Goal: Book appointment/travel/reservation

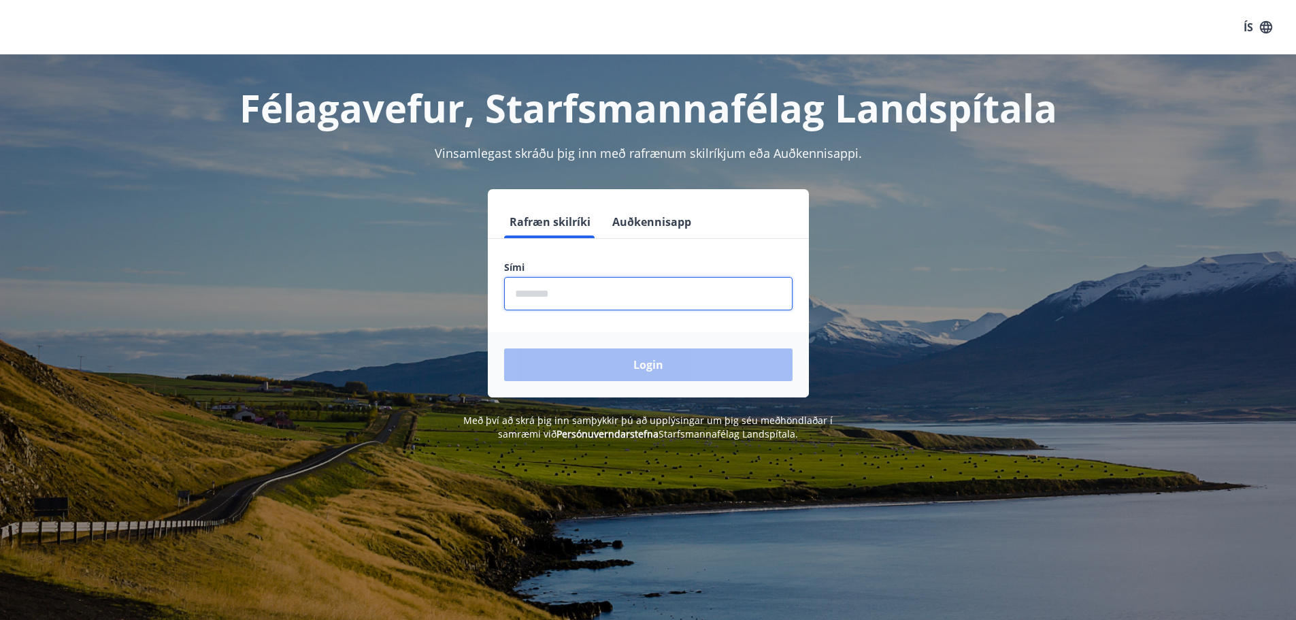
click at [611, 288] on input "phone" at bounding box center [648, 293] width 288 height 33
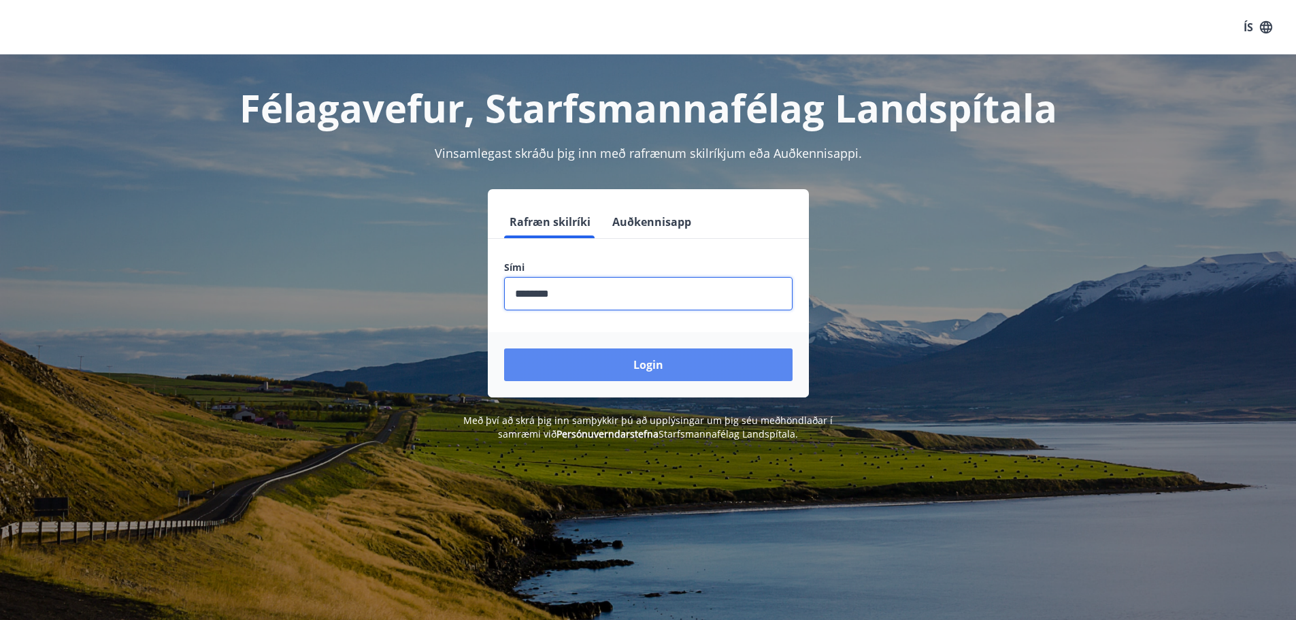
type input "********"
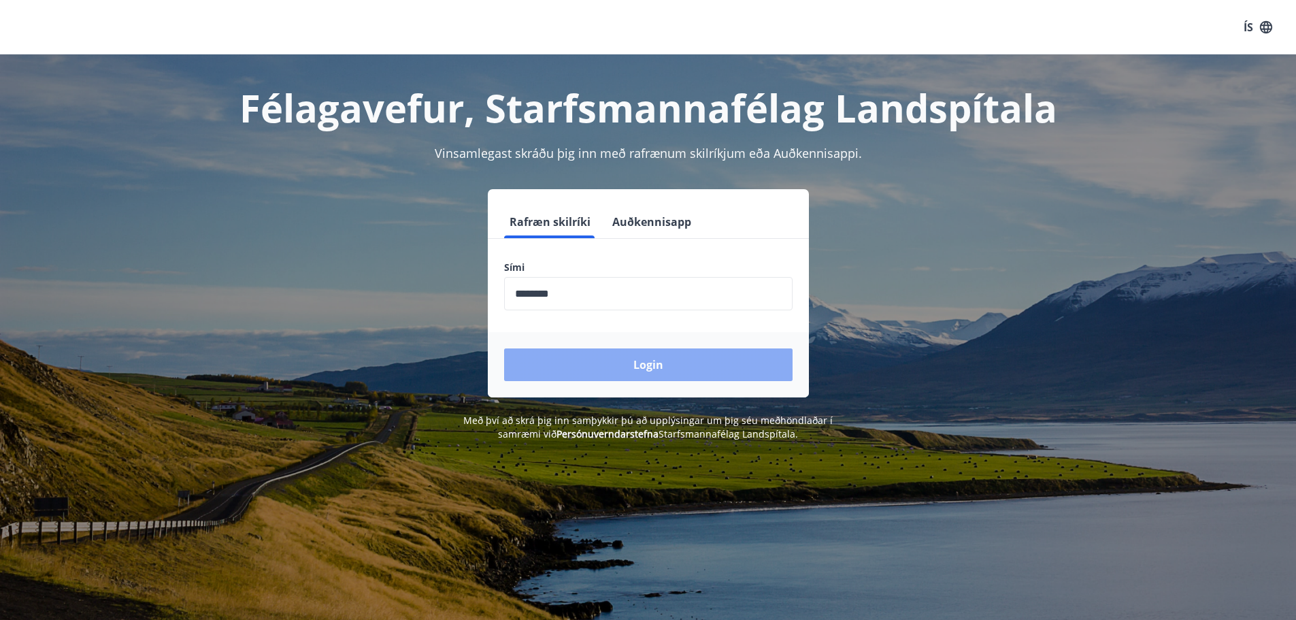
click at [661, 369] on button "Login" at bounding box center [648, 364] width 288 height 33
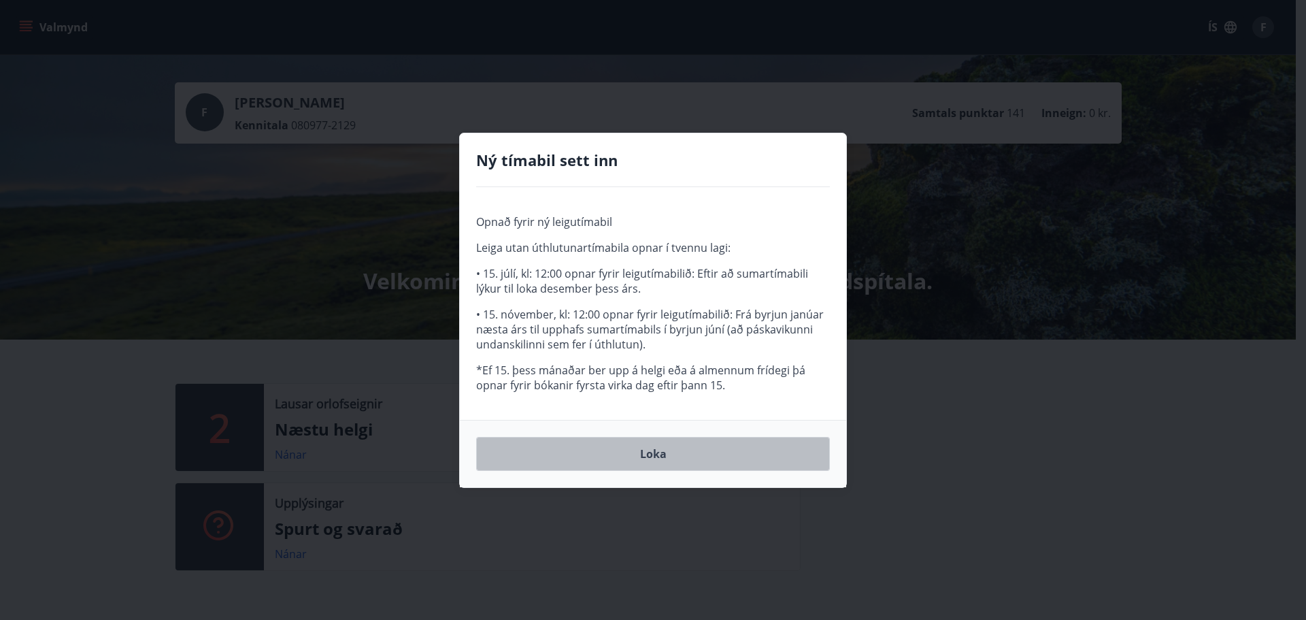
click at [663, 456] on button "Loka" at bounding box center [653, 454] width 354 height 34
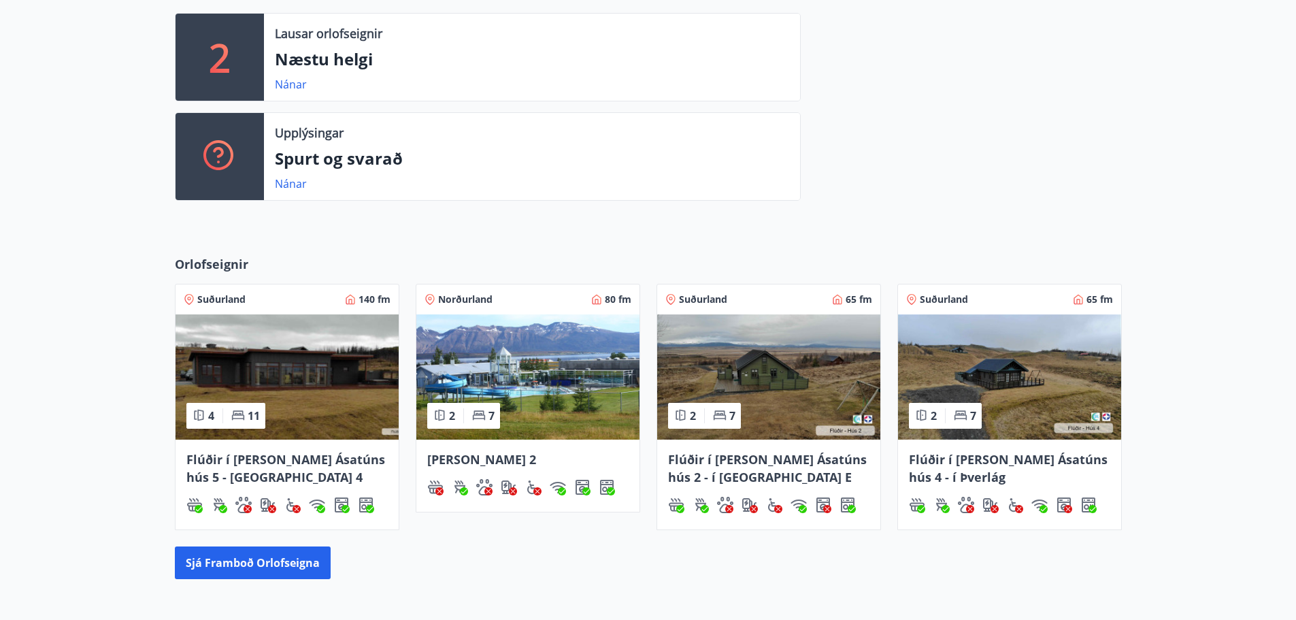
scroll to position [408, 0]
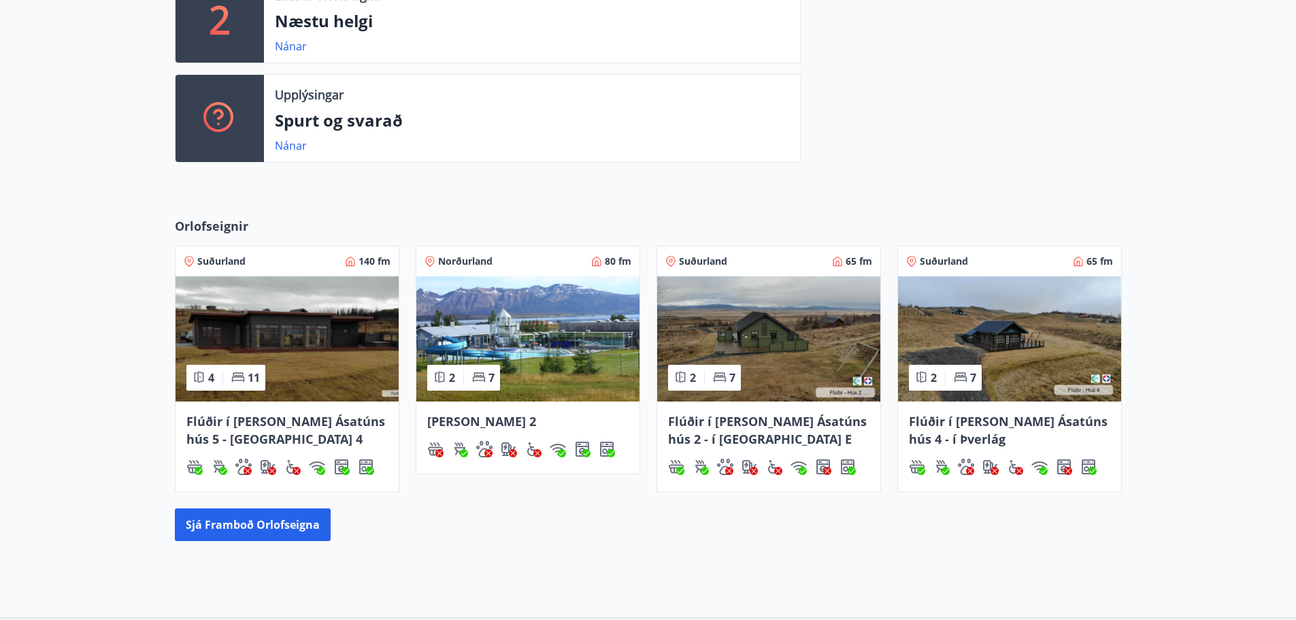
click at [270, 367] on img at bounding box center [287, 338] width 223 height 125
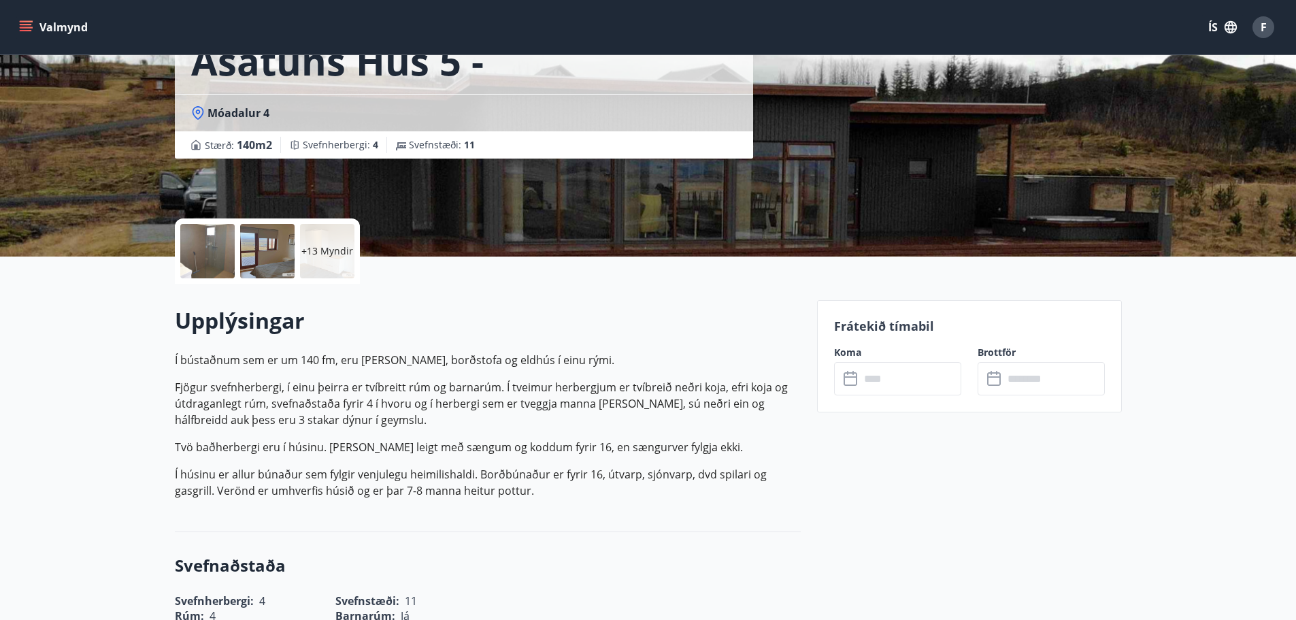
scroll to position [136, 0]
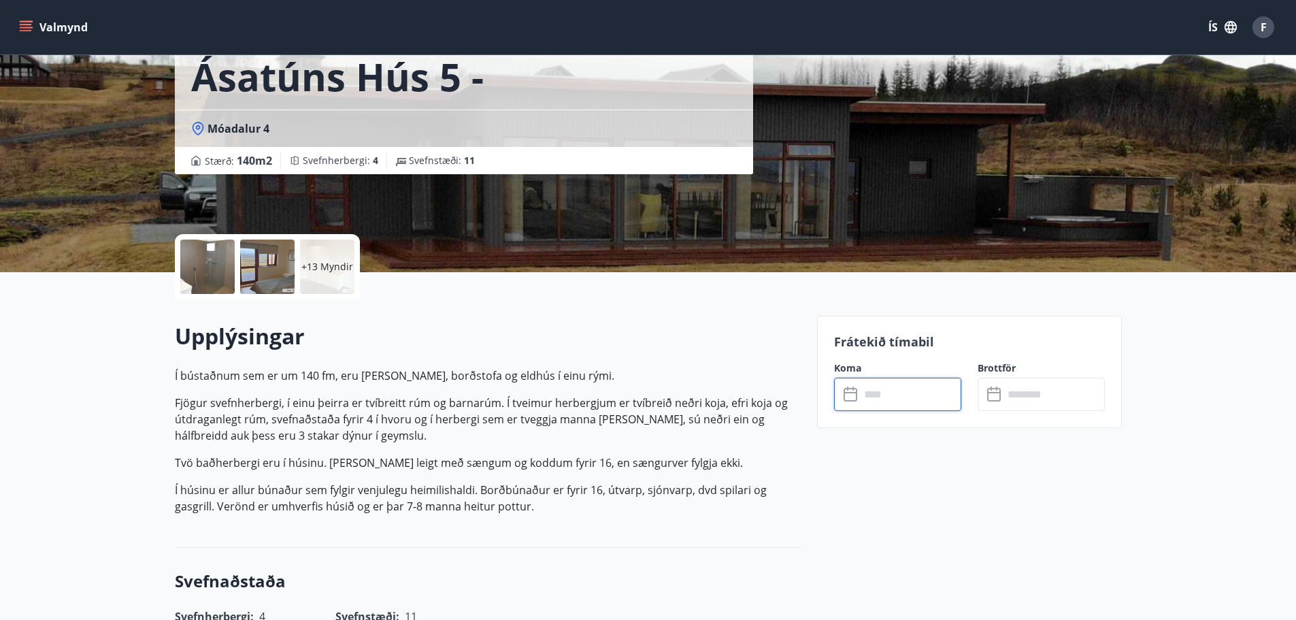
click at [904, 382] on input "text" at bounding box center [910, 394] width 101 height 33
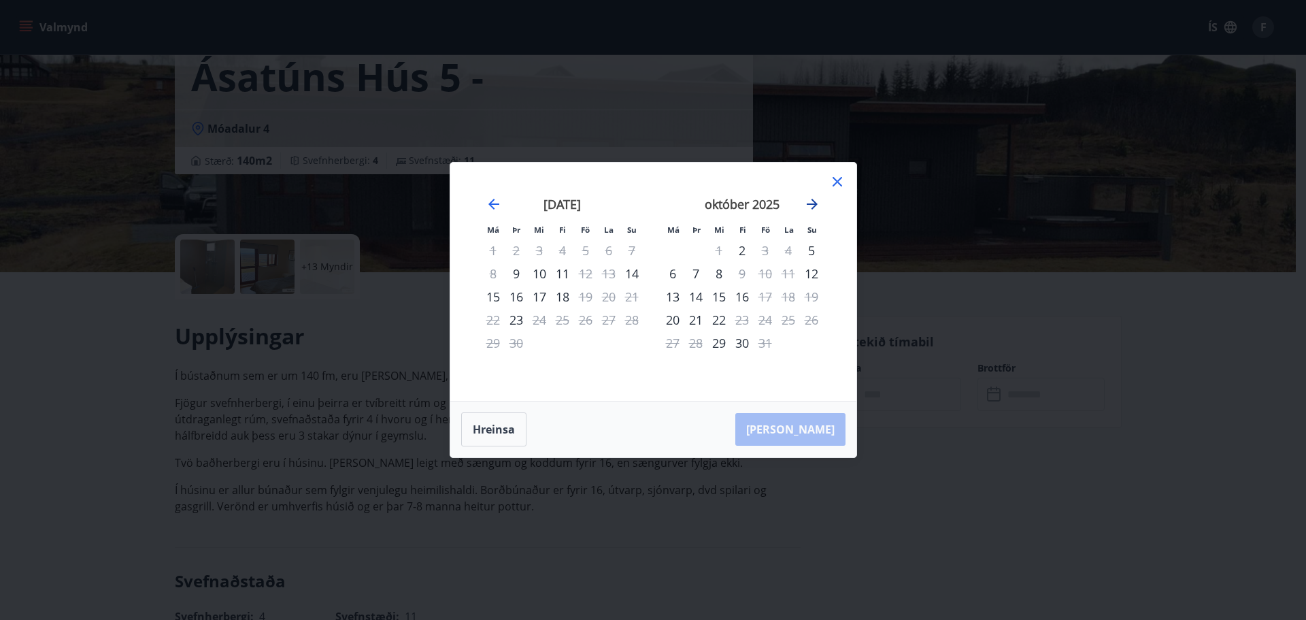
click at [810, 206] on icon "Move forward to switch to the next month." at bounding box center [812, 204] width 16 height 16
click at [818, 205] on icon "Move forward to switch to the next month." at bounding box center [812, 204] width 16 height 16
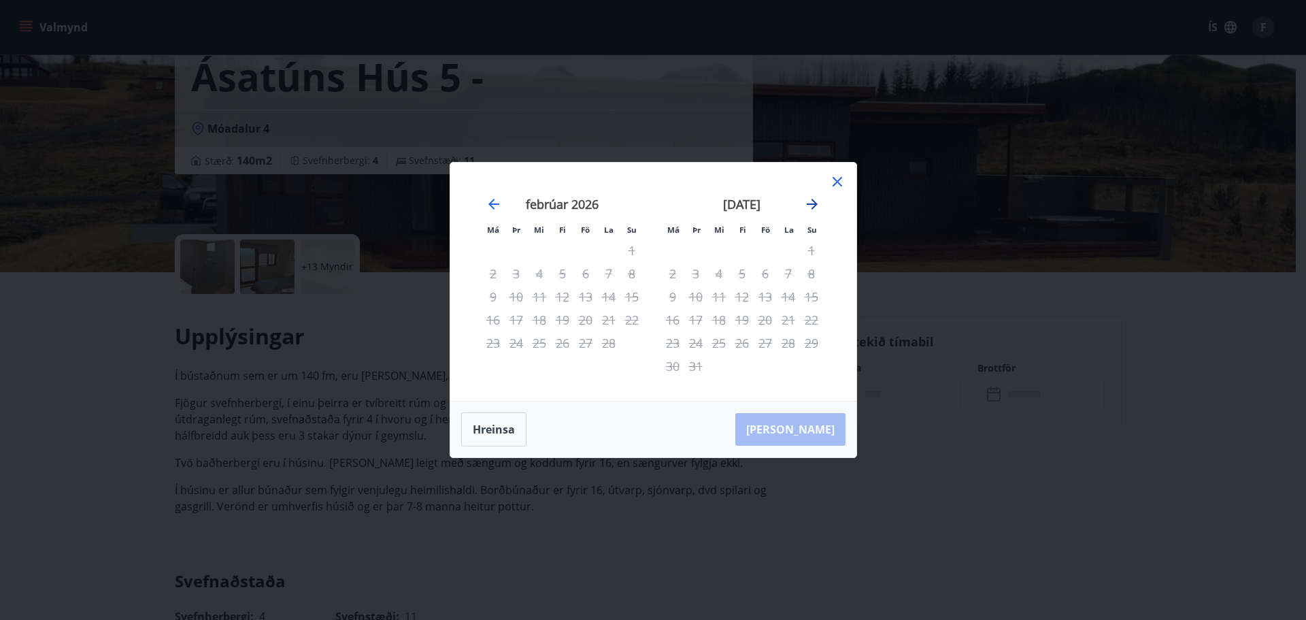
click at [818, 205] on icon "Move forward to switch to the next month." at bounding box center [812, 204] width 16 height 16
click at [837, 178] on icon at bounding box center [837, 181] width 16 height 16
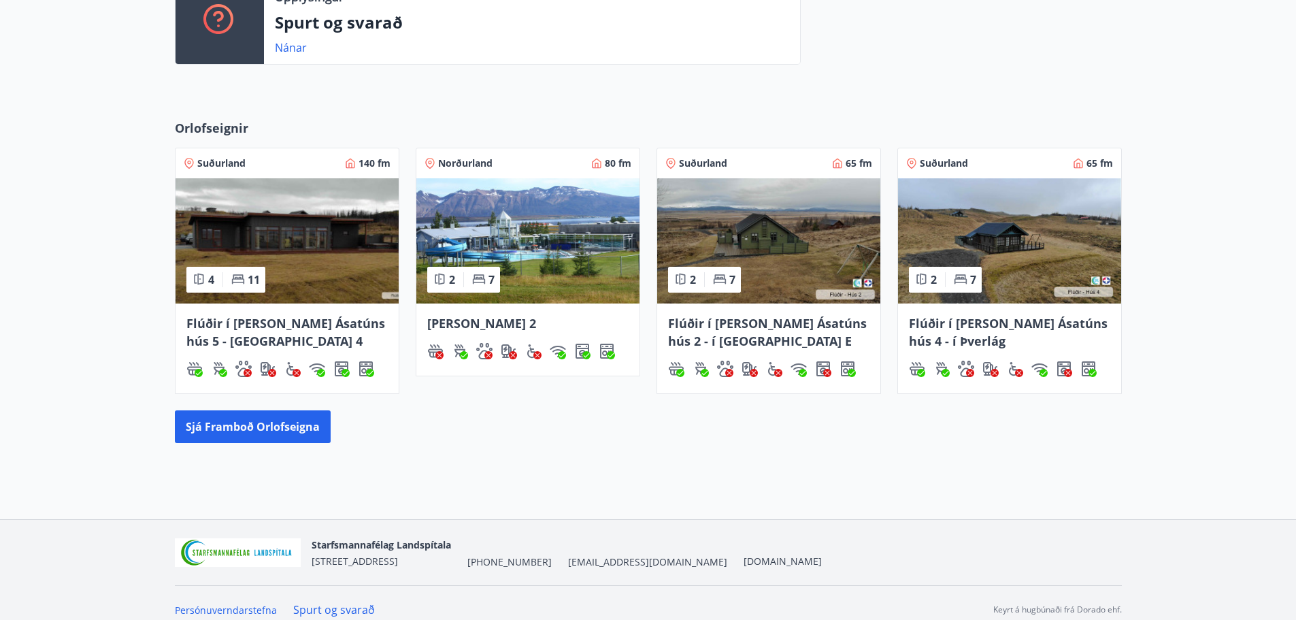
scroll to position [520, 0]
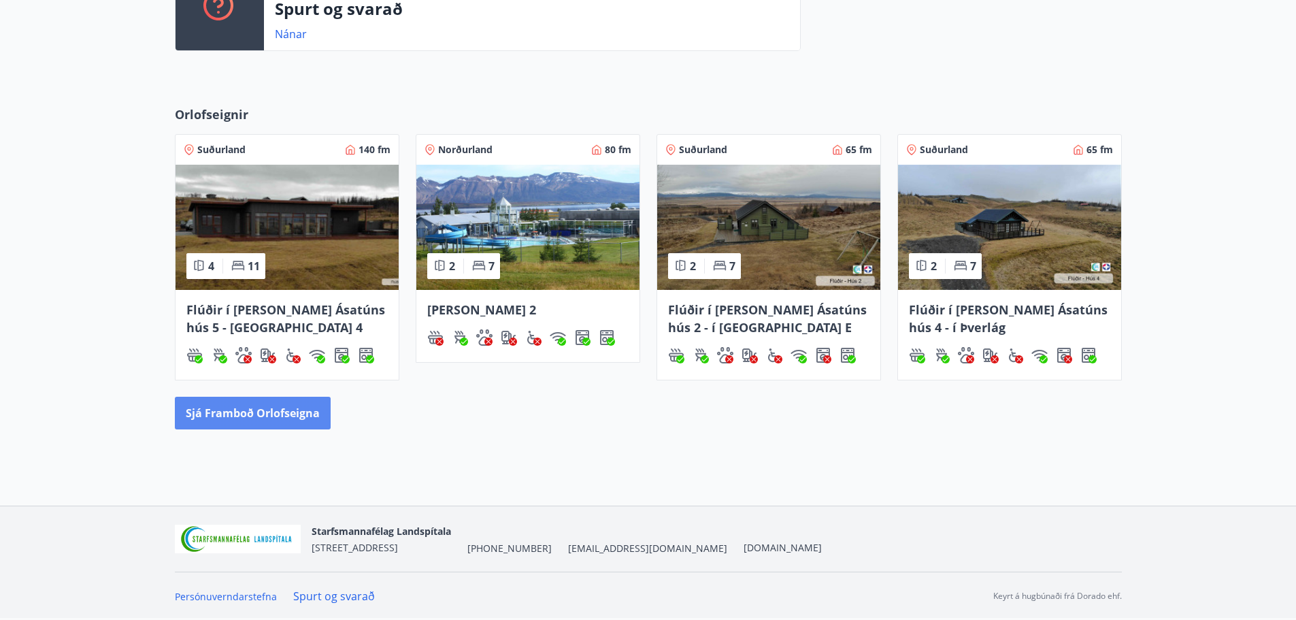
click at [253, 413] on button "Sjá framboð orlofseigna" at bounding box center [253, 413] width 156 height 33
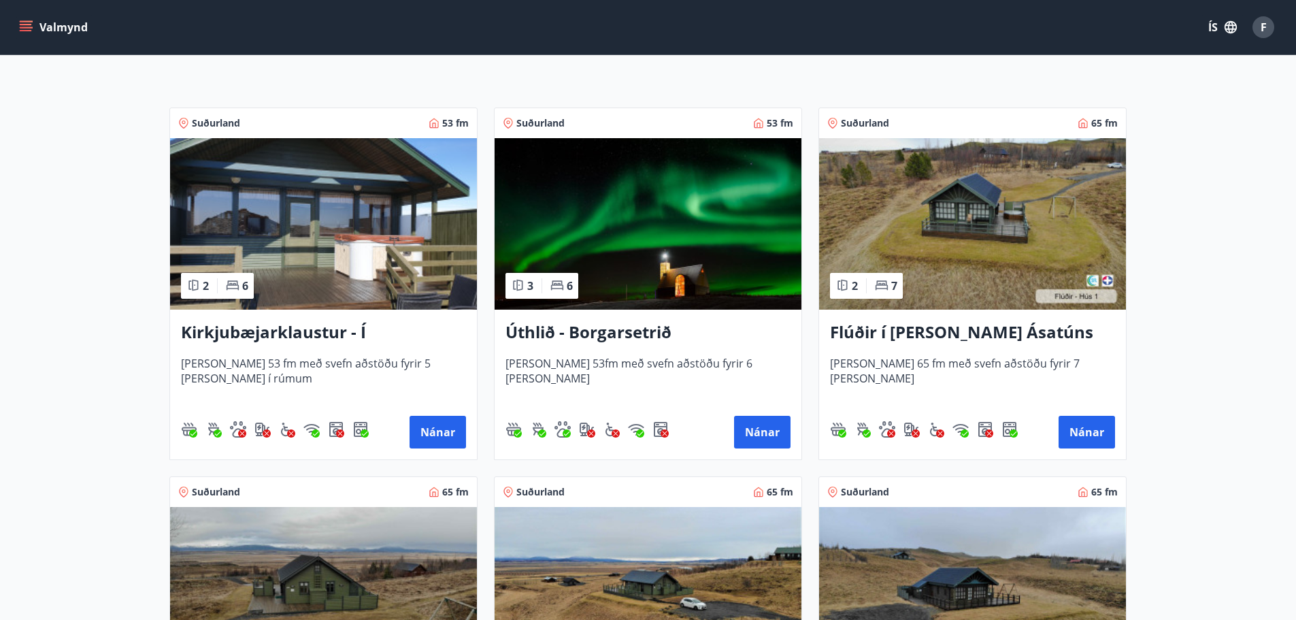
scroll to position [204, 0]
click at [340, 235] on img at bounding box center [323, 224] width 307 height 171
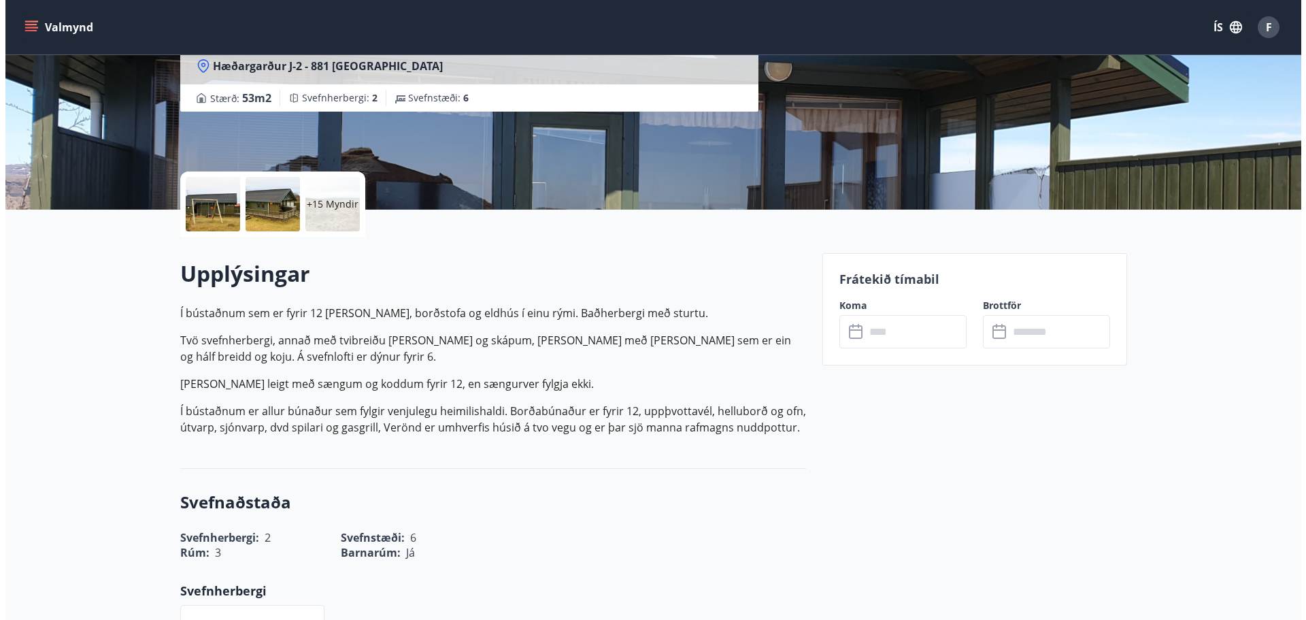
scroll to position [204, 0]
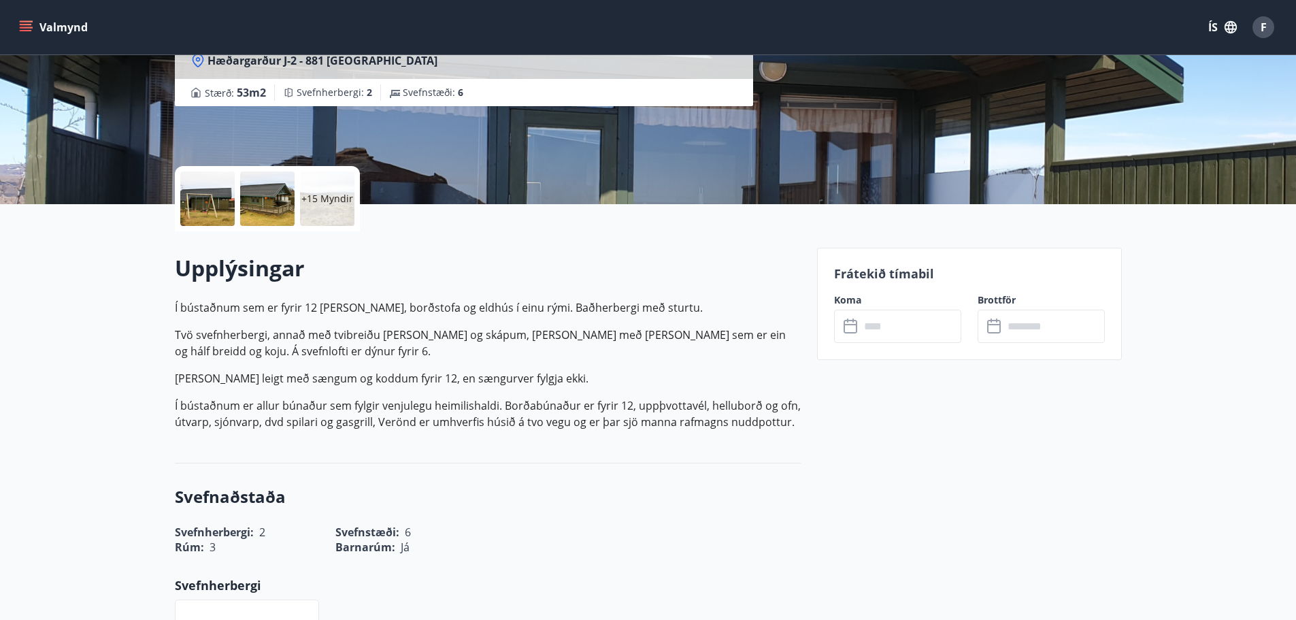
click at [915, 335] on input "text" at bounding box center [910, 326] width 101 height 33
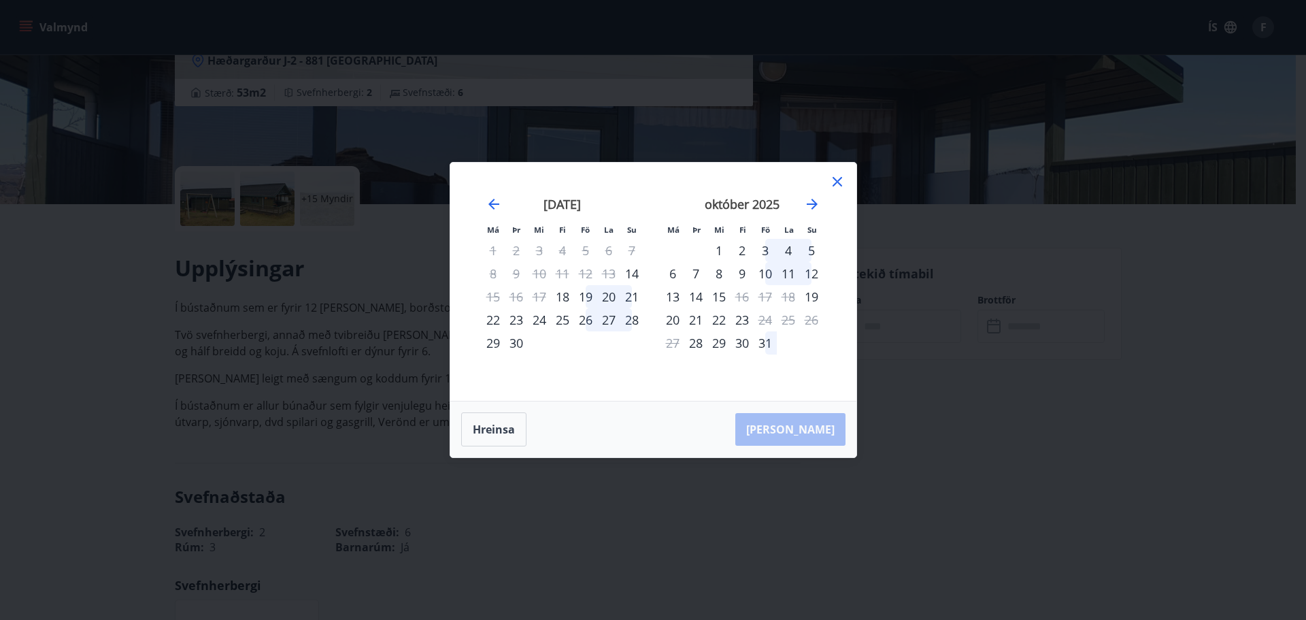
click at [839, 180] on icon at bounding box center [837, 181] width 16 height 16
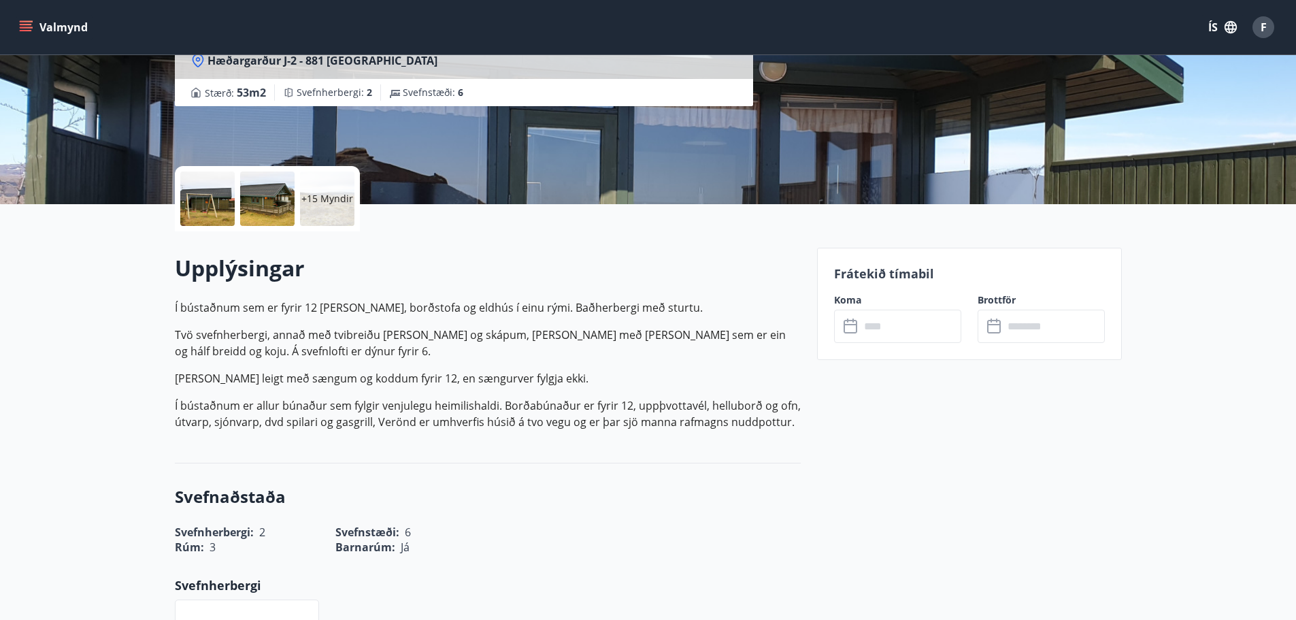
click at [214, 203] on div at bounding box center [207, 198] width 54 height 54
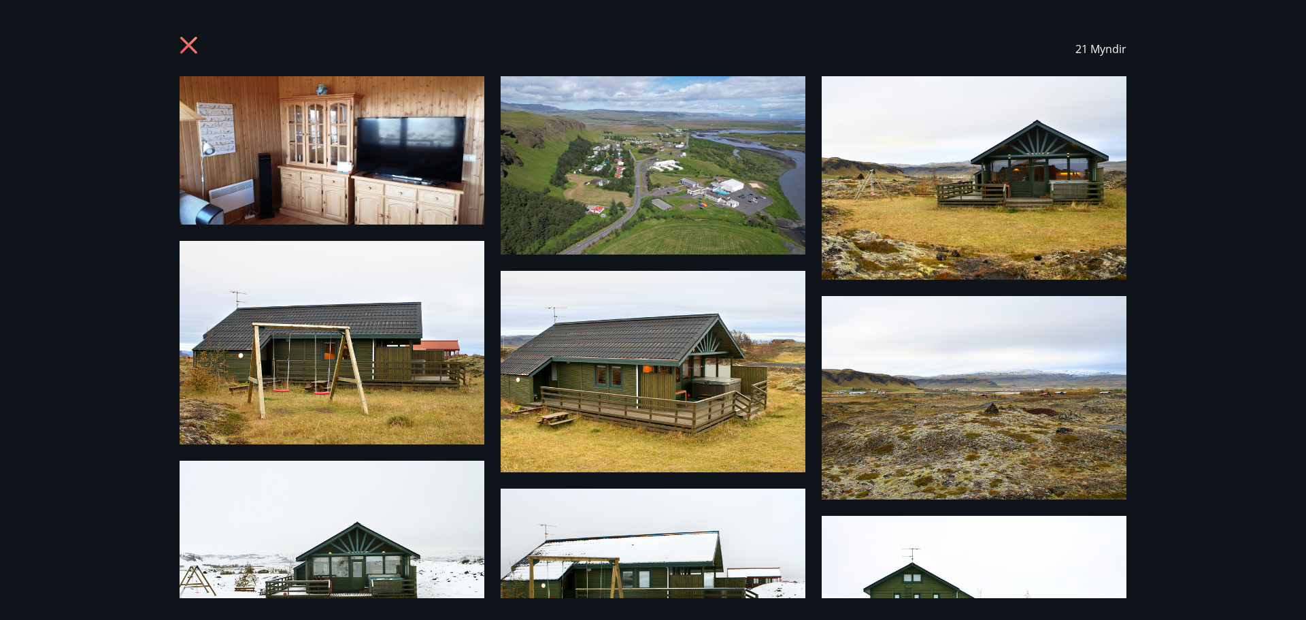
click at [367, 179] on img at bounding box center [332, 150] width 305 height 148
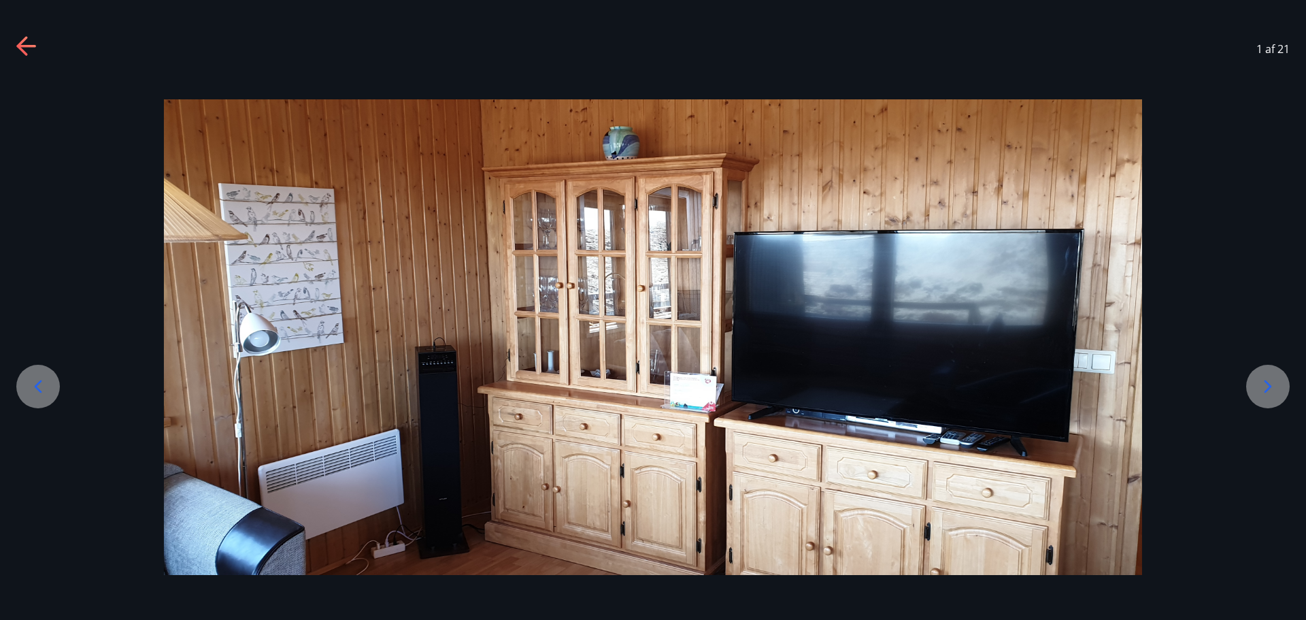
click at [1267, 380] on icon at bounding box center [1268, 387] width 22 height 22
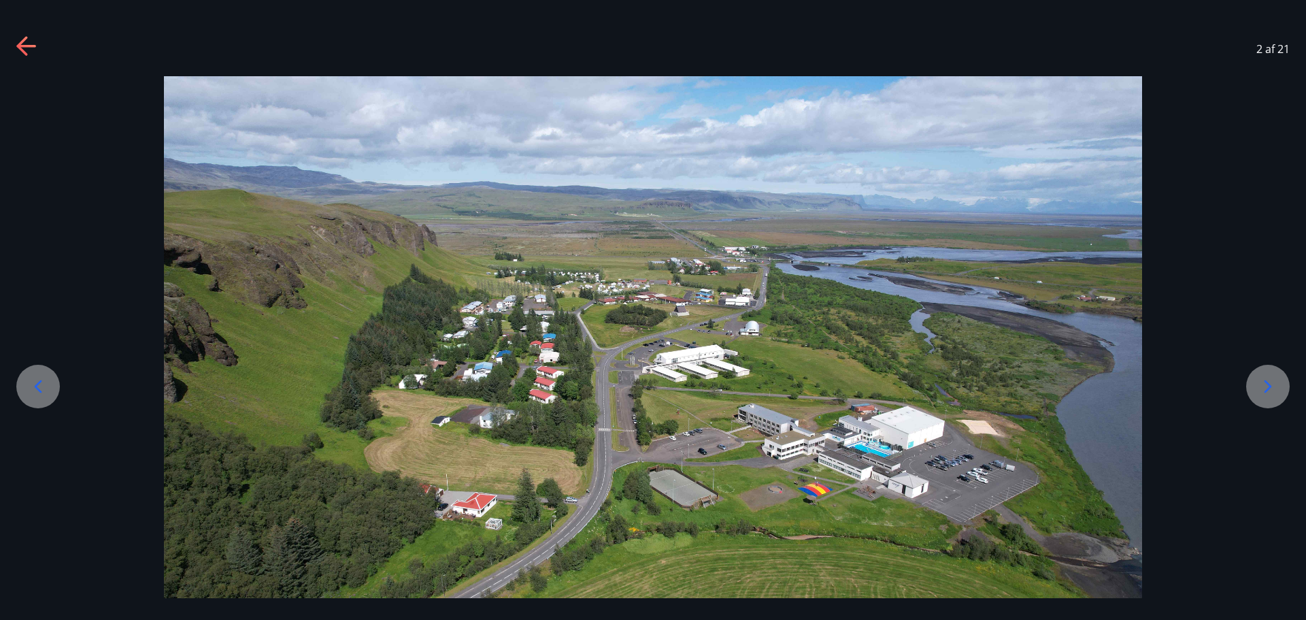
click at [1267, 380] on icon at bounding box center [1268, 387] width 22 height 22
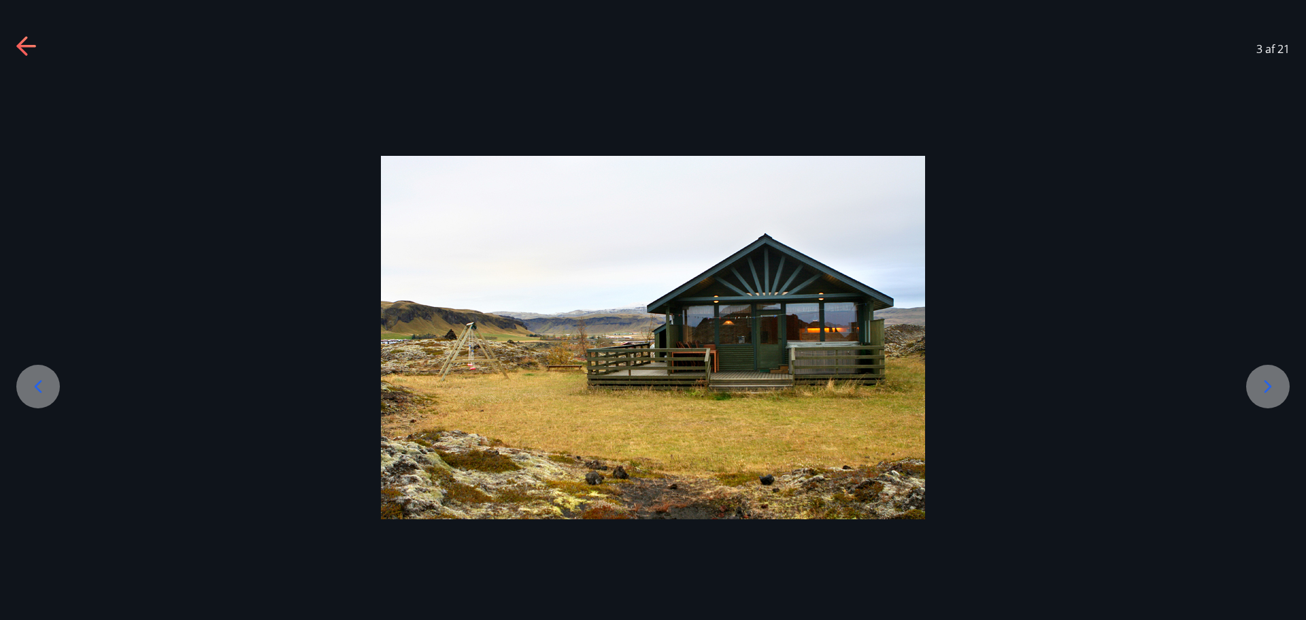
click at [1267, 380] on icon at bounding box center [1268, 387] width 22 height 22
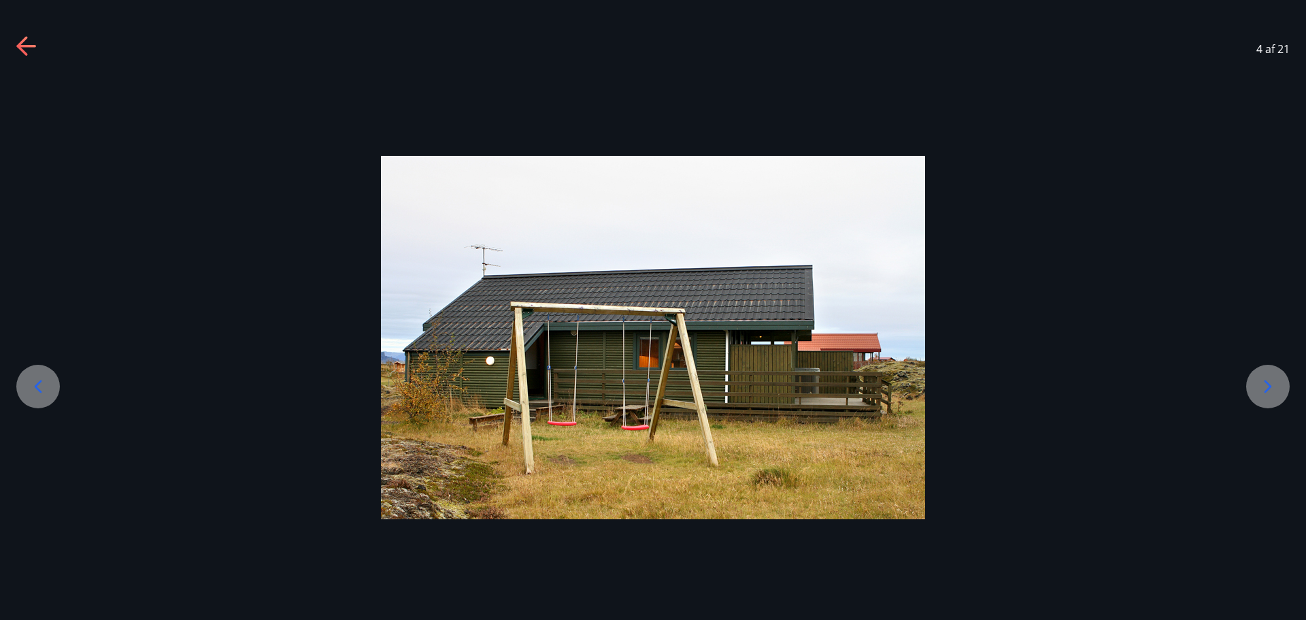
click at [1267, 380] on icon at bounding box center [1268, 387] width 22 height 22
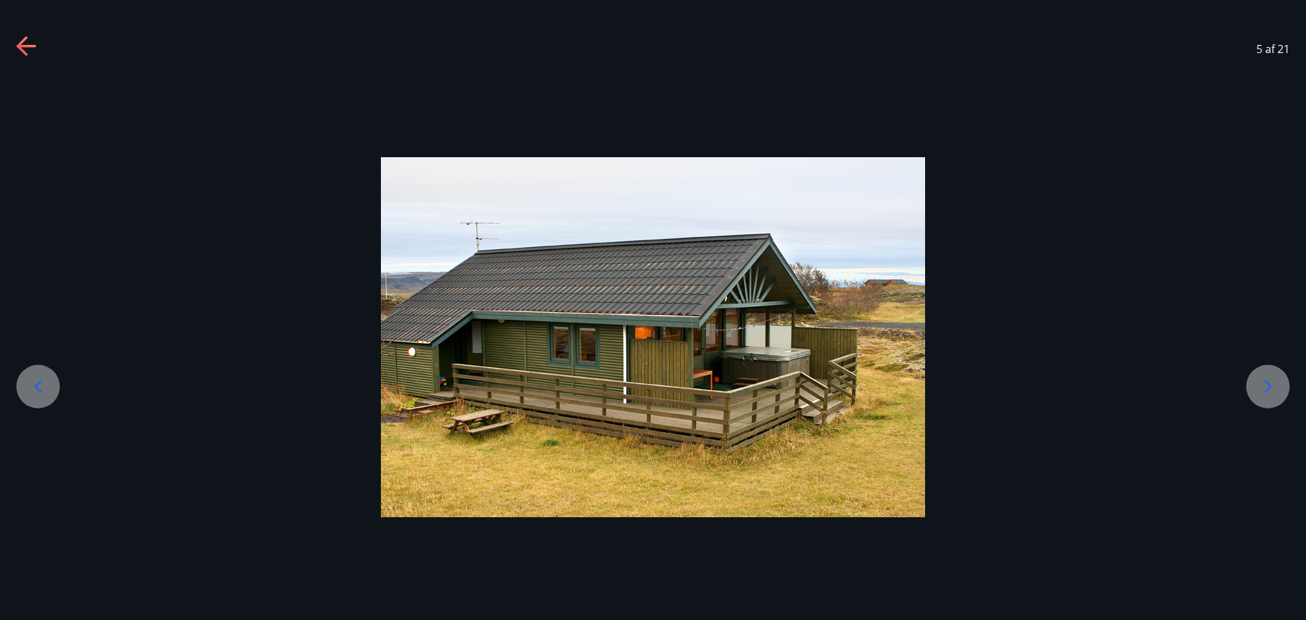
click at [1267, 380] on icon at bounding box center [1268, 387] width 22 height 22
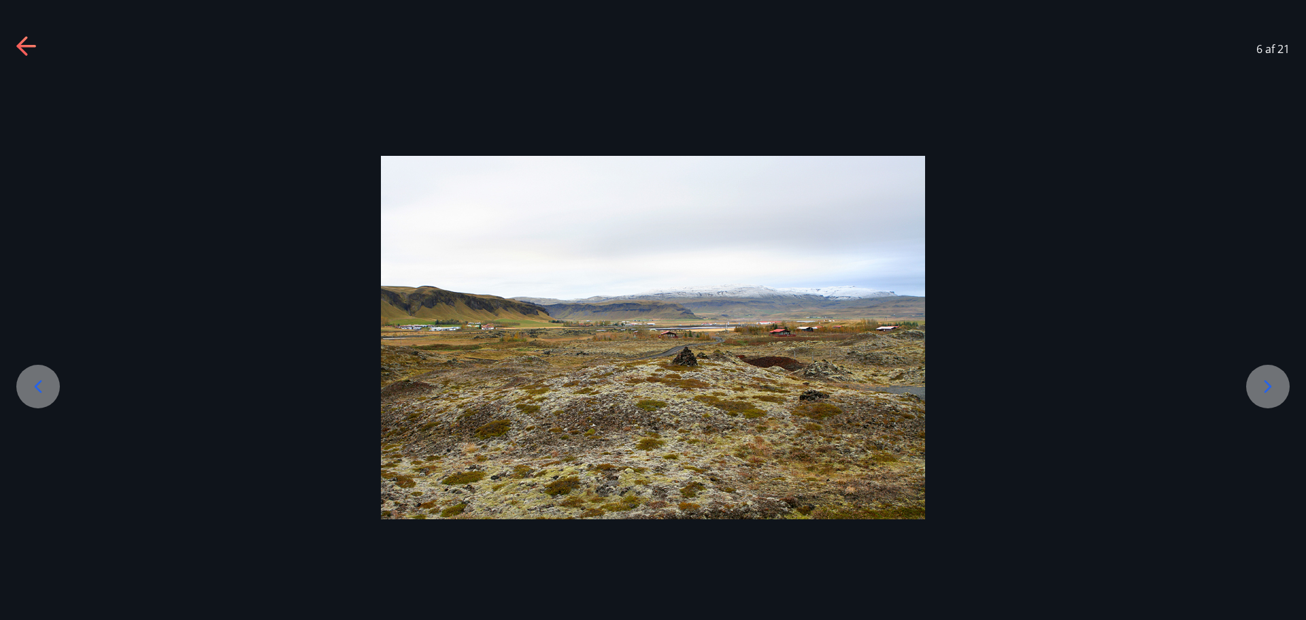
click at [1267, 380] on icon at bounding box center [1268, 387] width 22 height 22
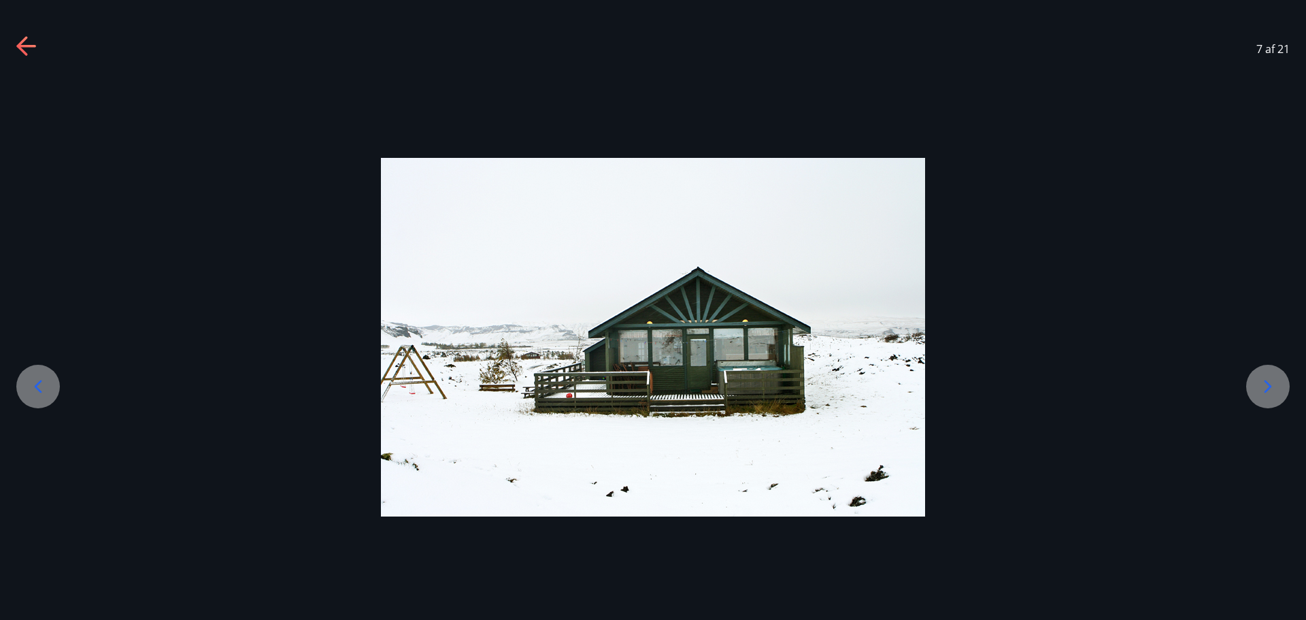
click at [1267, 380] on icon at bounding box center [1268, 387] width 22 height 22
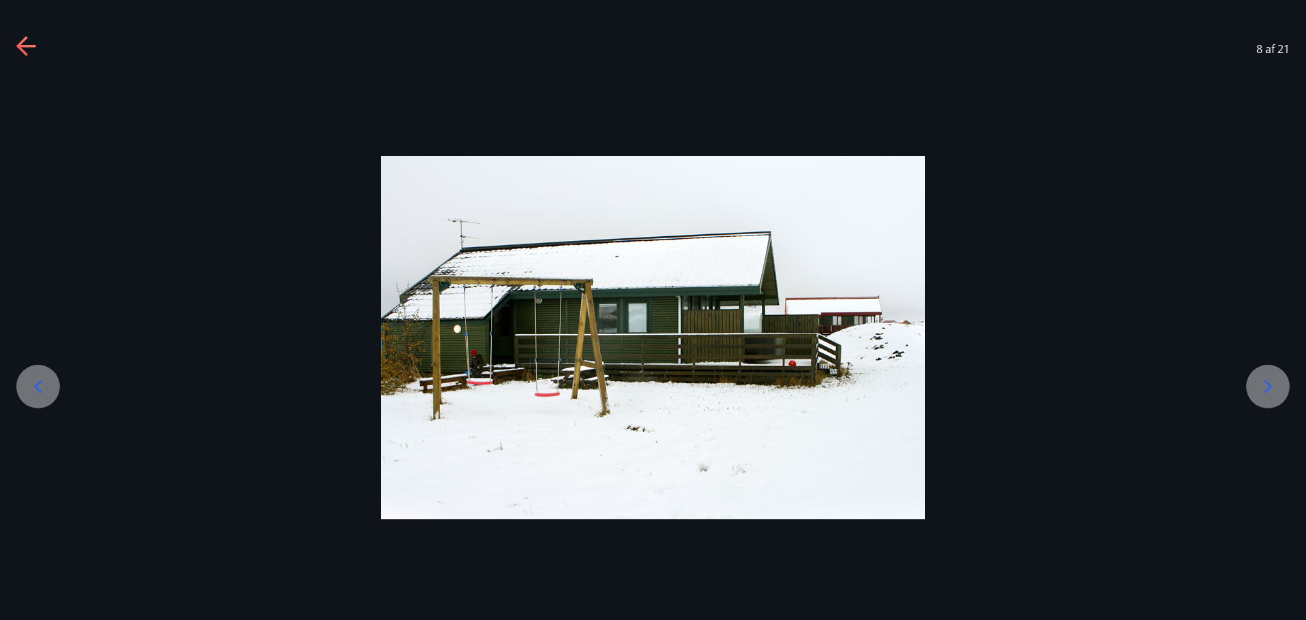
click at [1267, 380] on icon at bounding box center [1268, 387] width 22 height 22
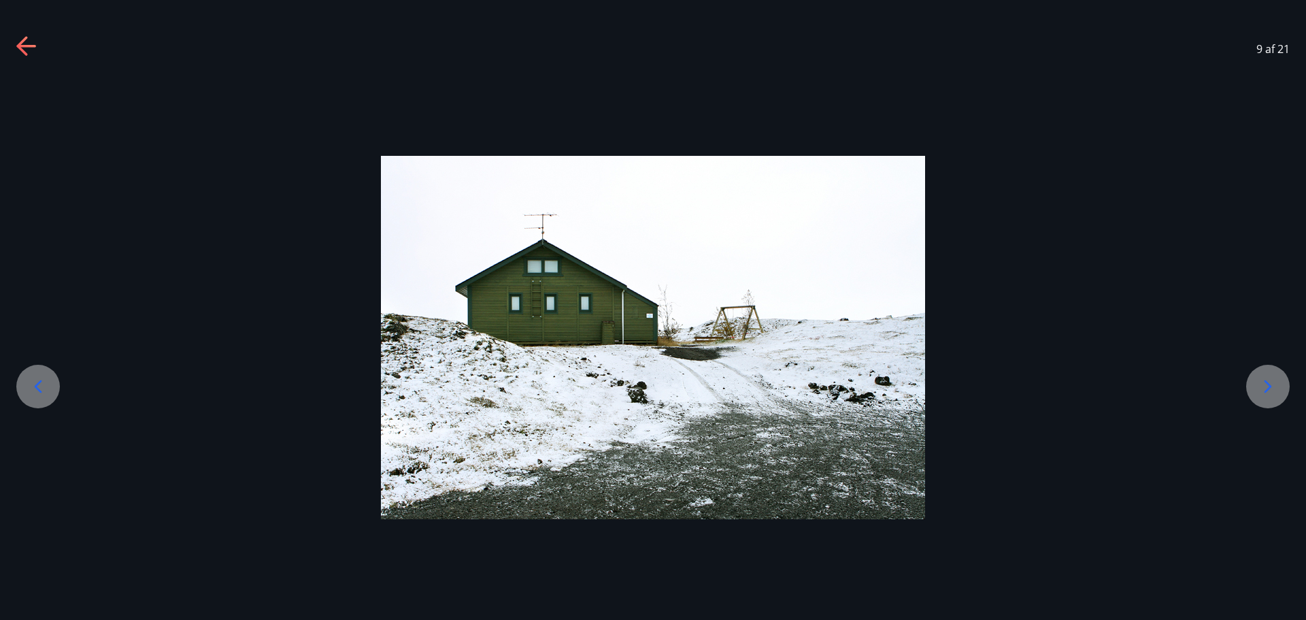
click at [1267, 380] on icon at bounding box center [1268, 387] width 22 height 22
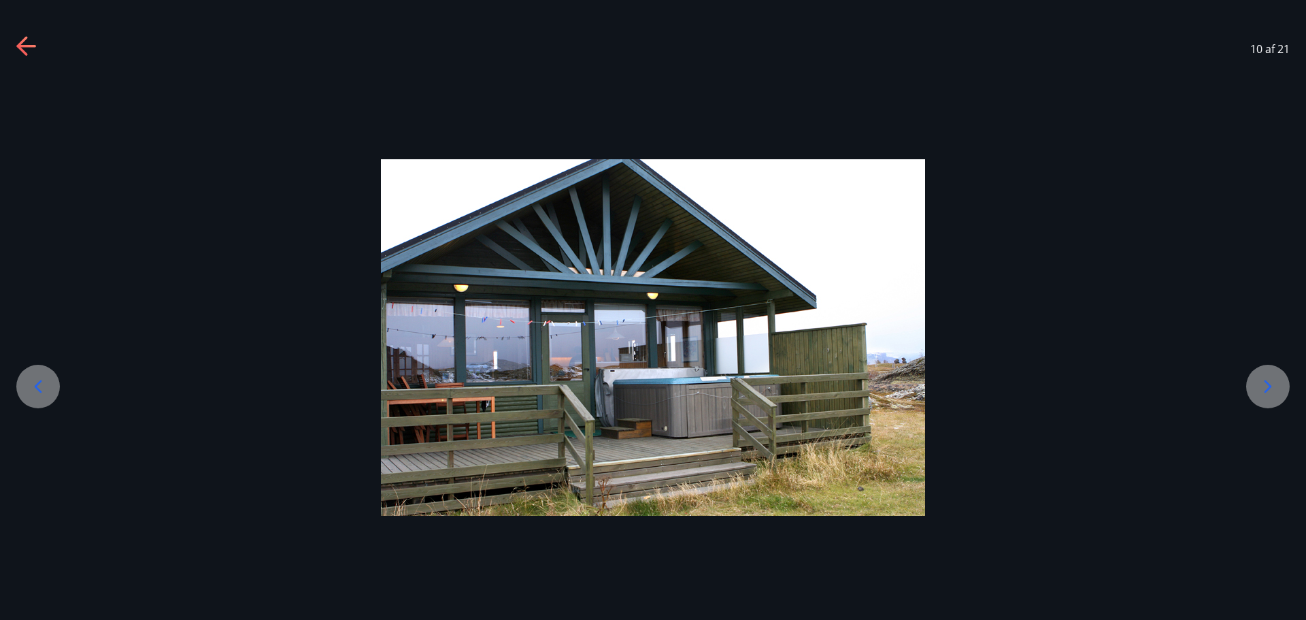
click at [1267, 380] on icon at bounding box center [1268, 387] width 22 height 22
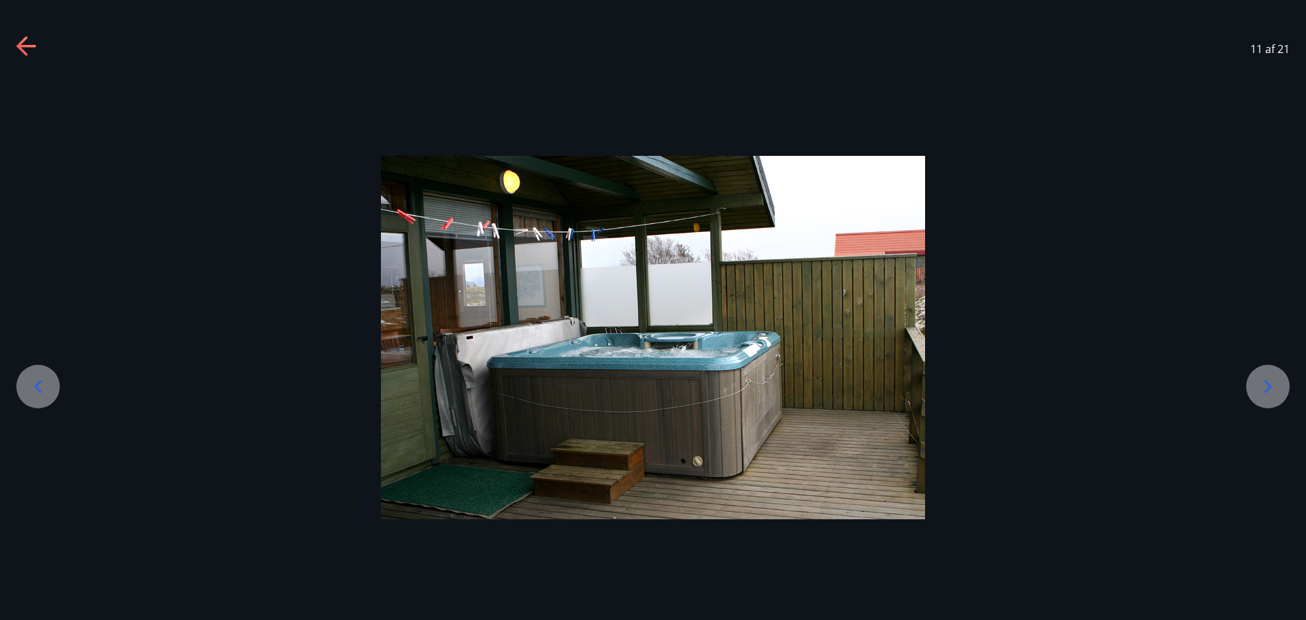
click at [1267, 380] on icon at bounding box center [1268, 387] width 22 height 22
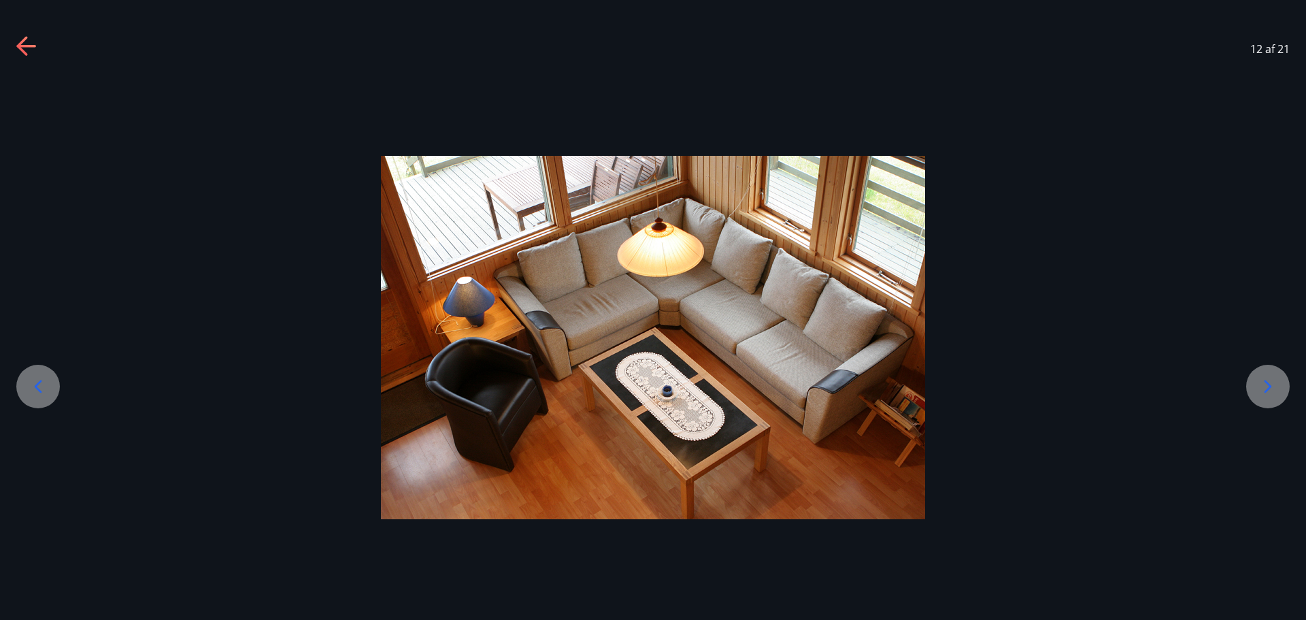
click at [1267, 380] on icon at bounding box center [1268, 387] width 22 height 22
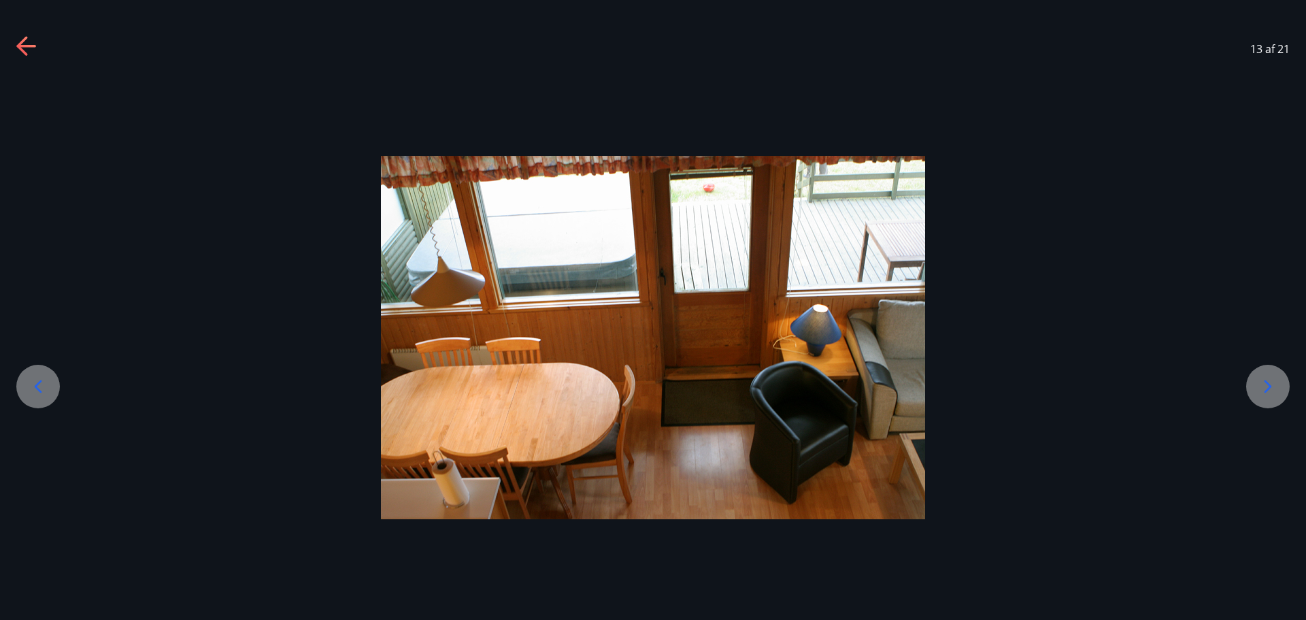
click at [1264, 378] on icon at bounding box center [1268, 387] width 22 height 22
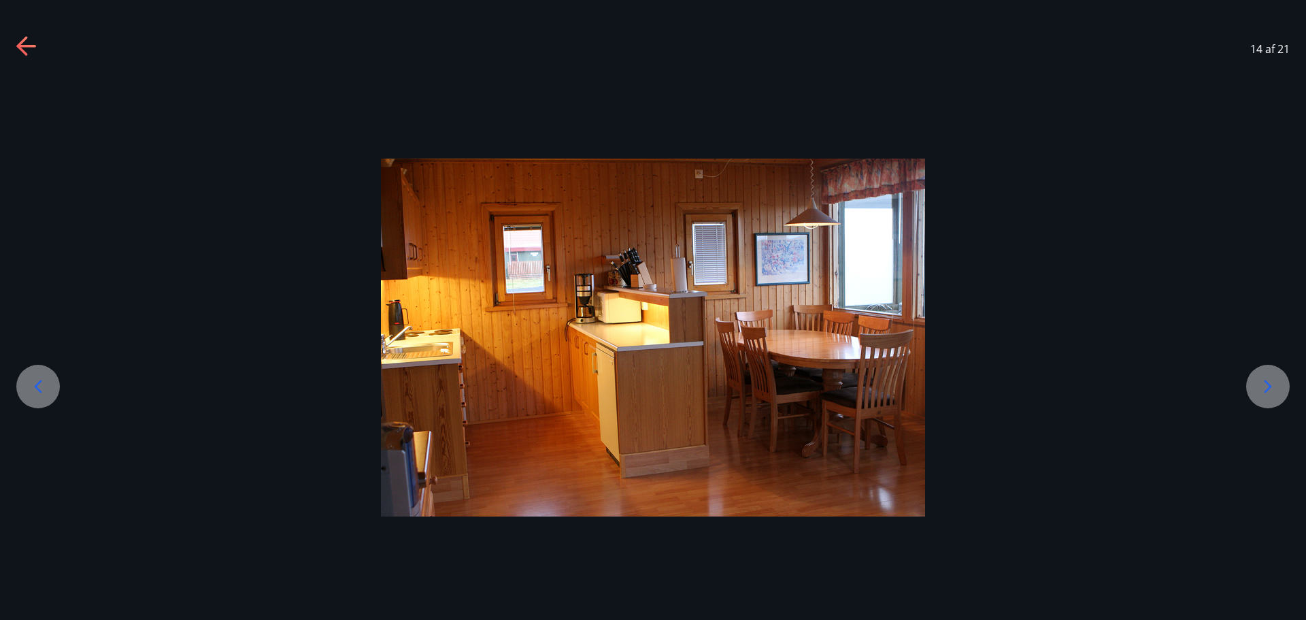
click at [1263, 400] on div at bounding box center [1268, 387] width 44 height 44
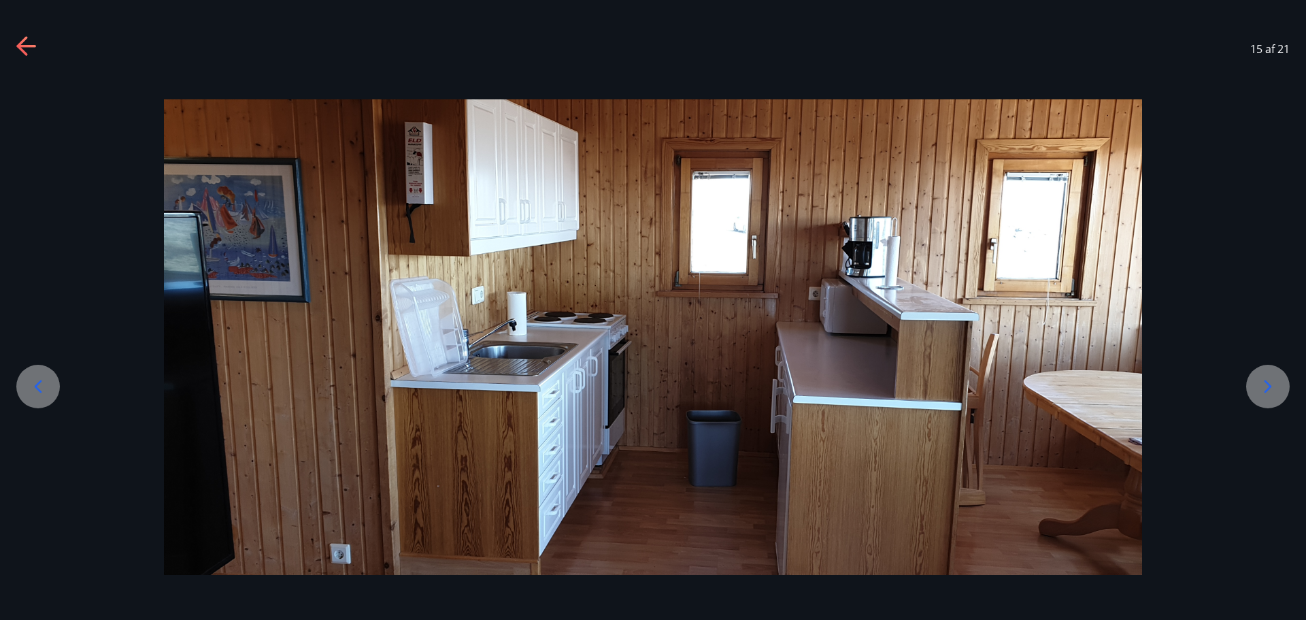
click at [1263, 400] on div at bounding box center [1268, 387] width 44 height 44
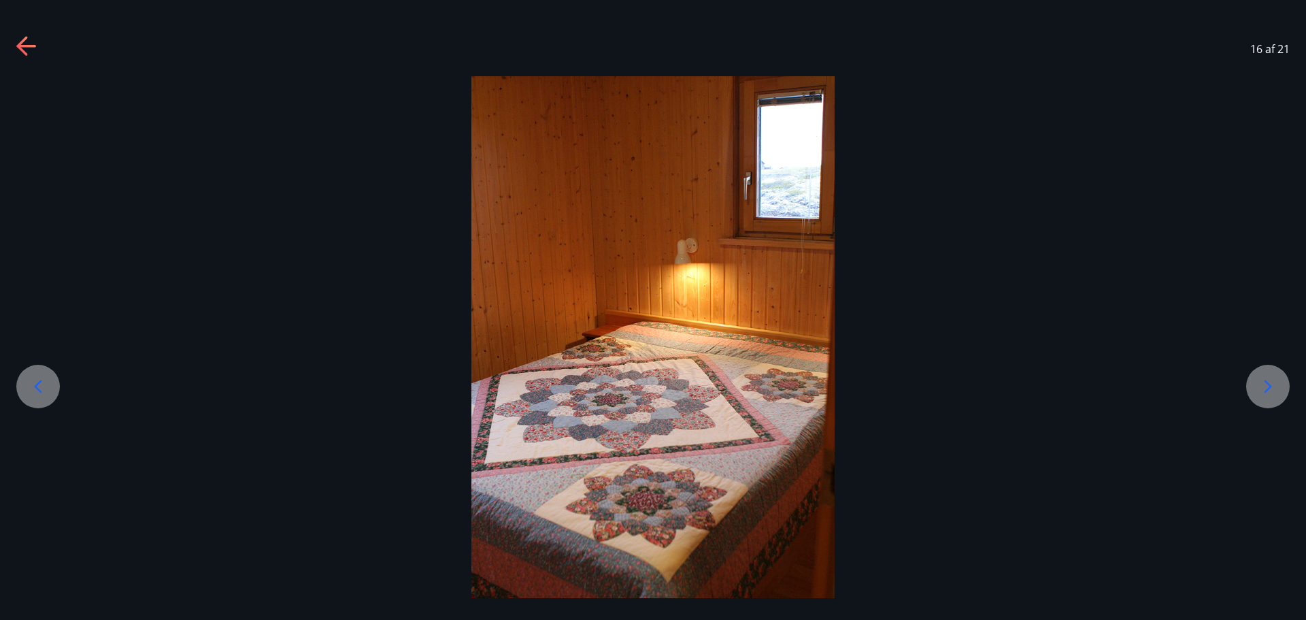
click at [1263, 400] on div at bounding box center [1268, 387] width 44 height 44
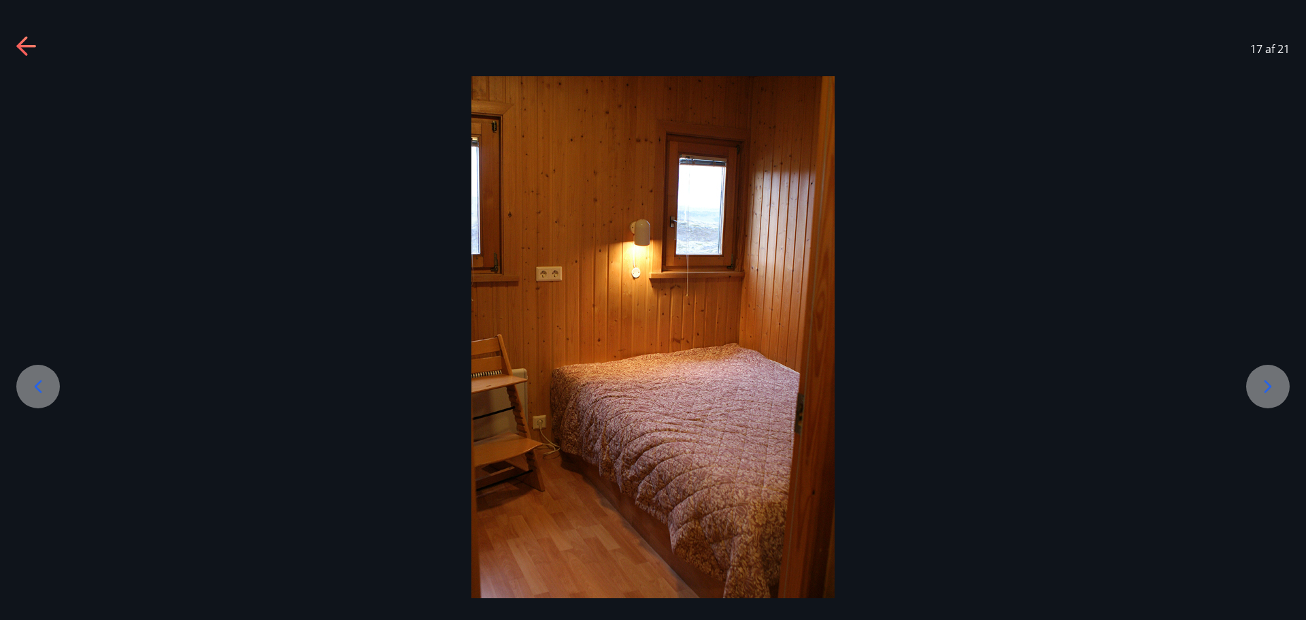
click at [1263, 400] on div at bounding box center [1268, 387] width 44 height 44
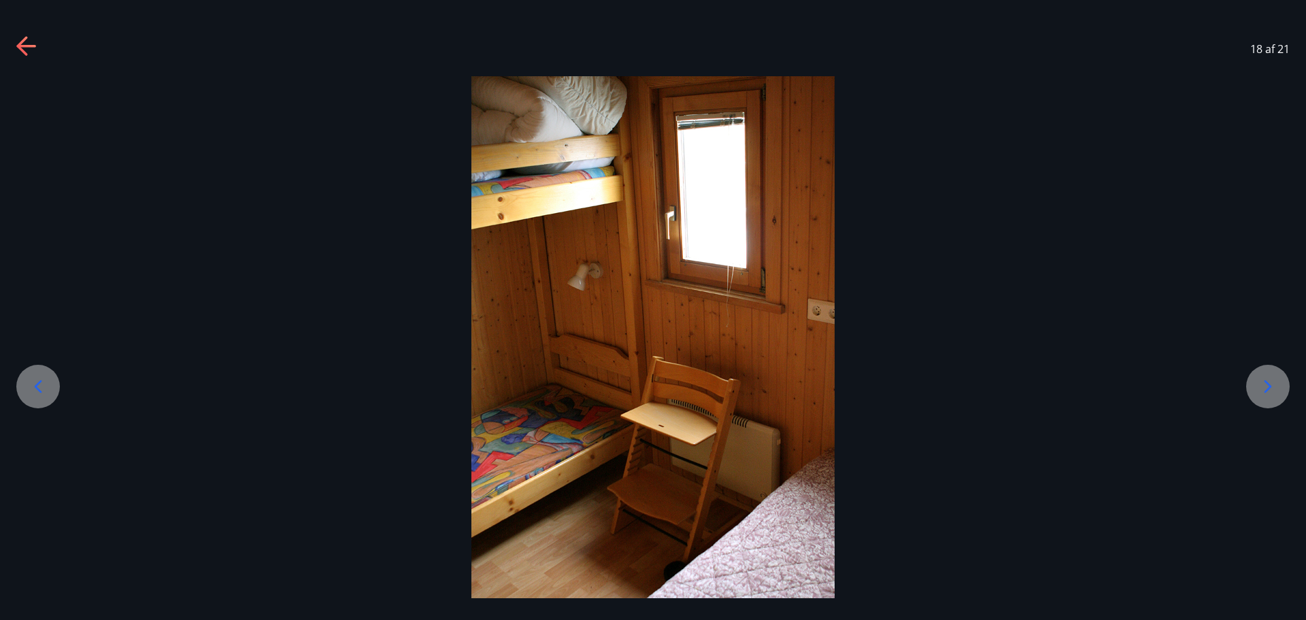
click at [1263, 400] on div at bounding box center [1268, 387] width 44 height 44
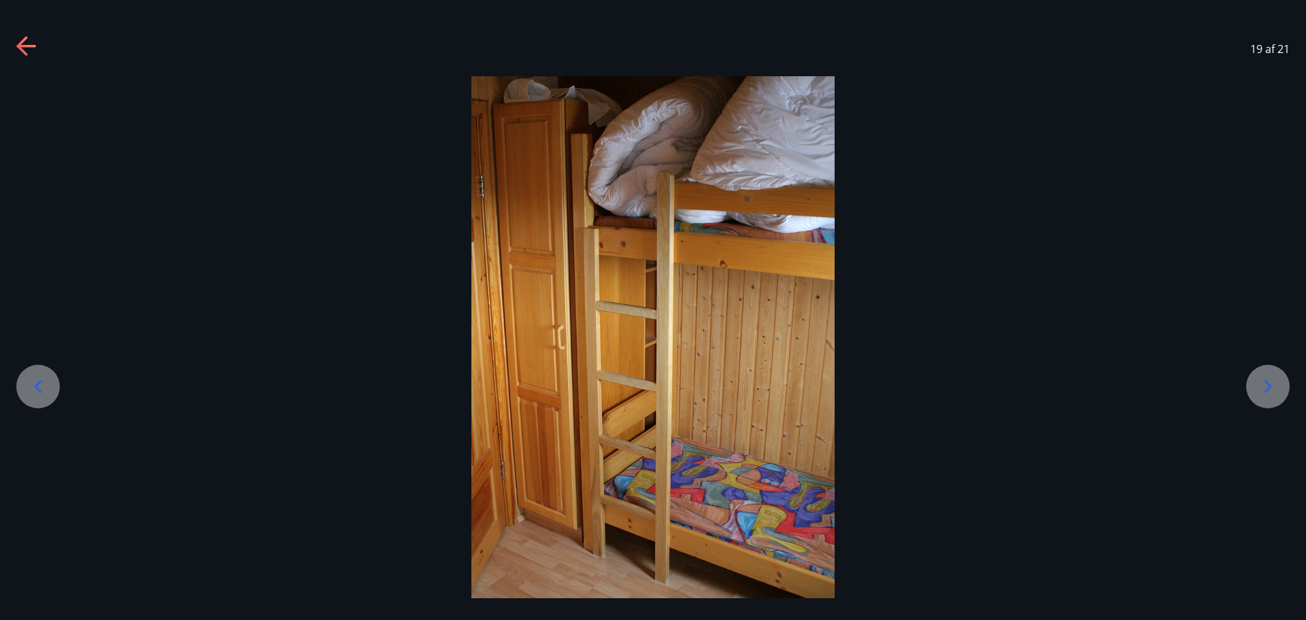
click at [1263, 400] on div at bounding box center [1268, 387] width 44 height 44
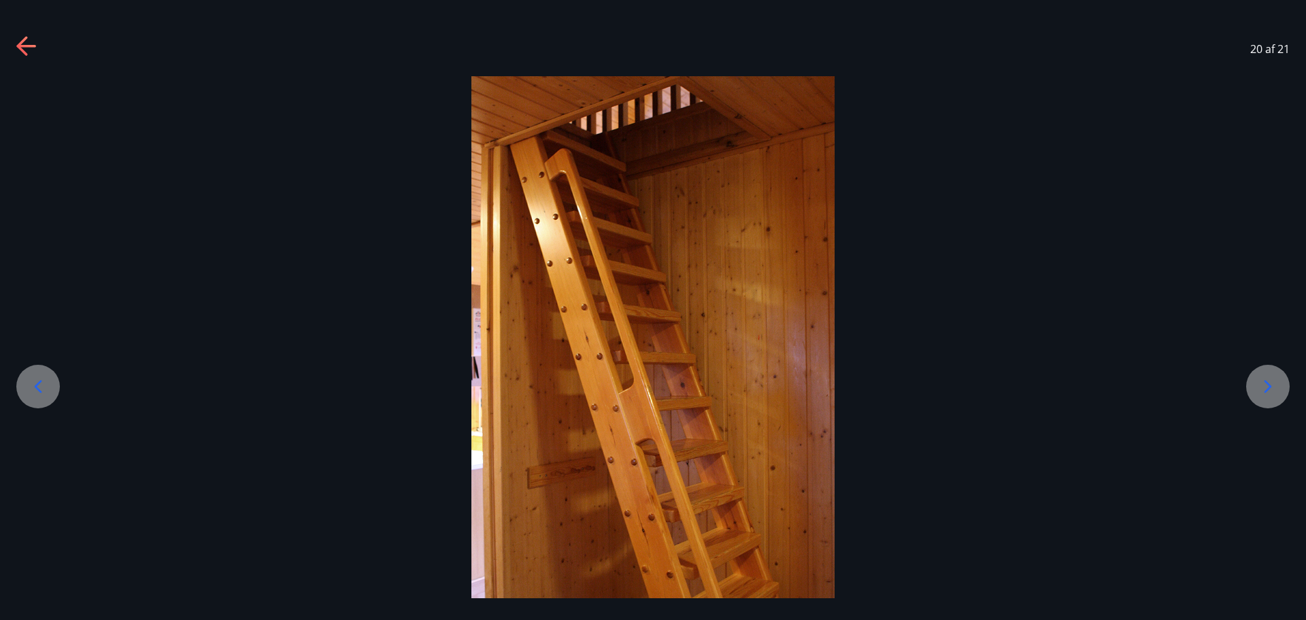
click at [1263, 400] on div at bounding box center [1268, 387] width 44 height 44
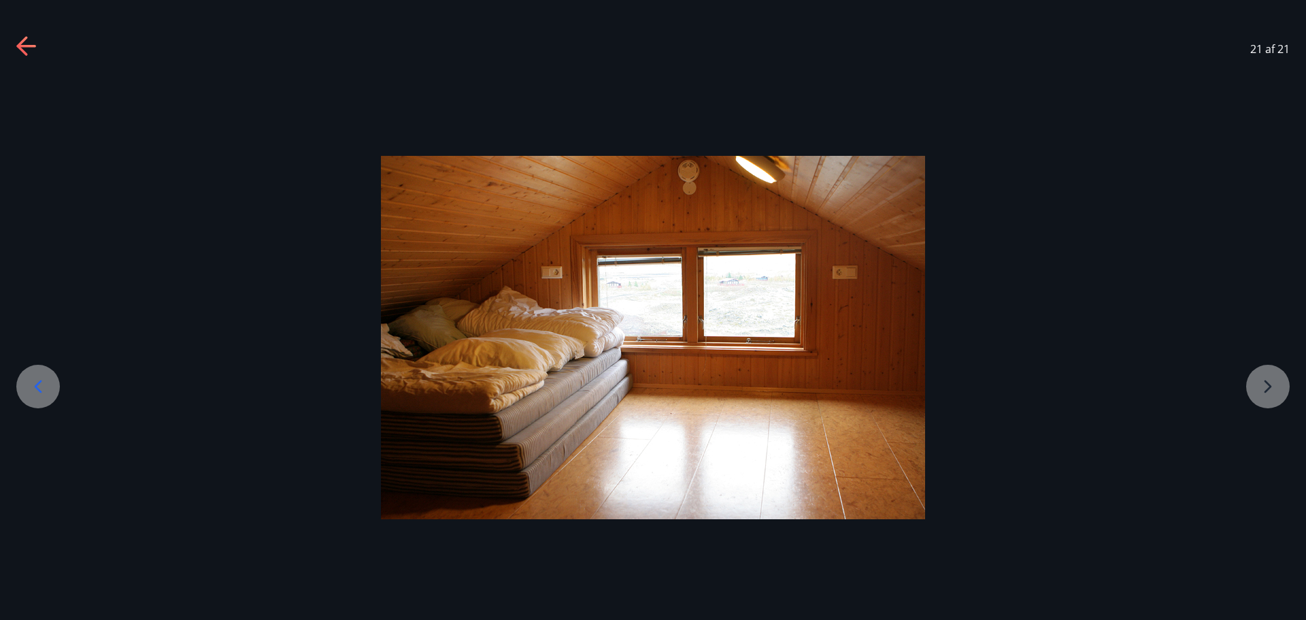
click at [1263, 400] on div at bounding box center [653, 337] width 1306 height 363
click at [1266, 384] on div at bounding box center [653, 337] width 1306 height 363
click at [36, 380] on icon at bounding box center [38, 387] width 22 height 22
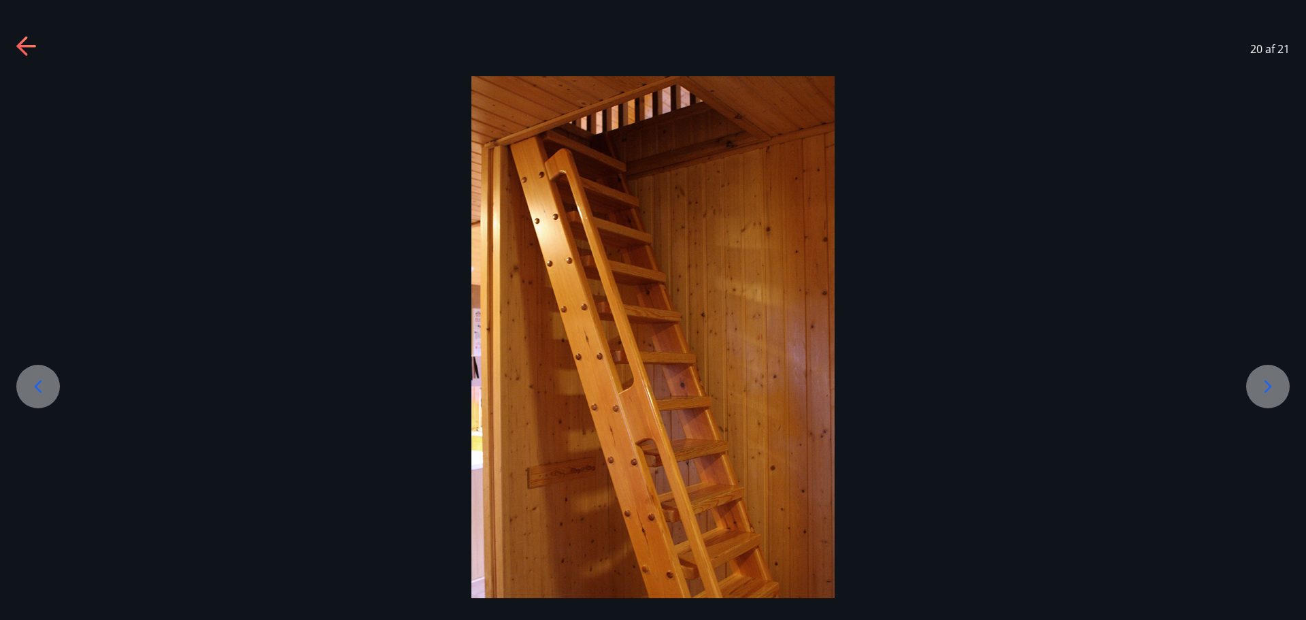
click at [36, 380] on icon at bounding box center [38, 387] width 22 height 22
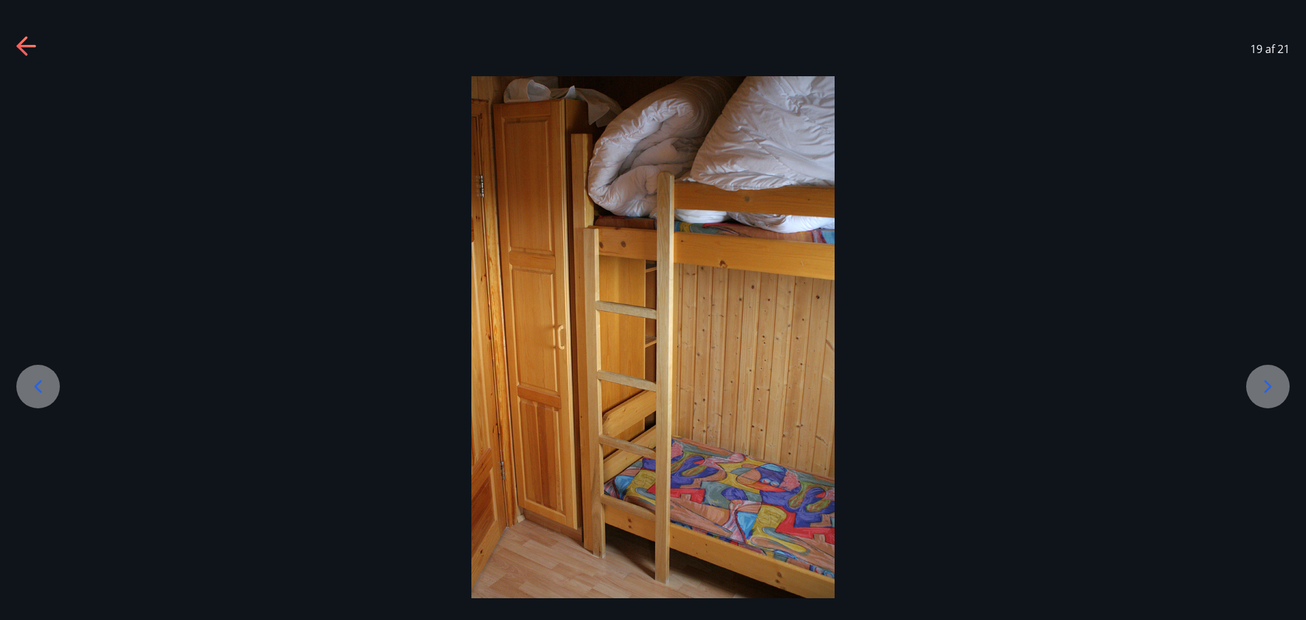
click at [36, 380] on icon at bounding box center [38, 387] width 22 height 22
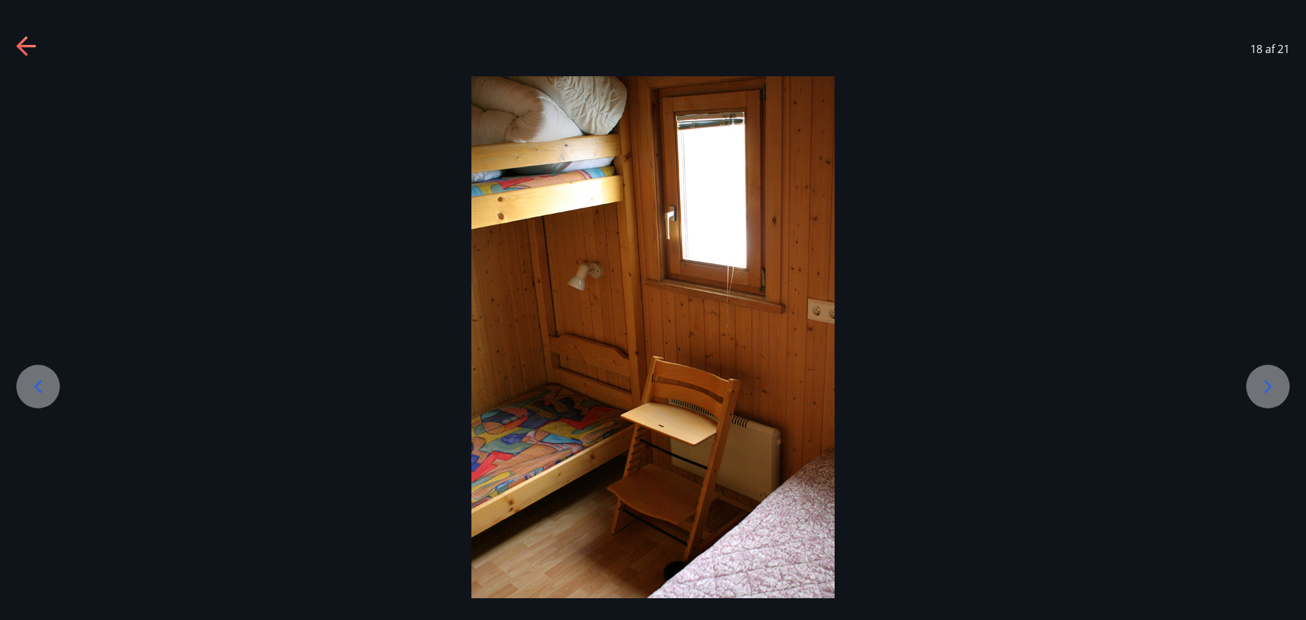
click at [36, 380] on icon at bounding box center [38, 387] width 22 height 22
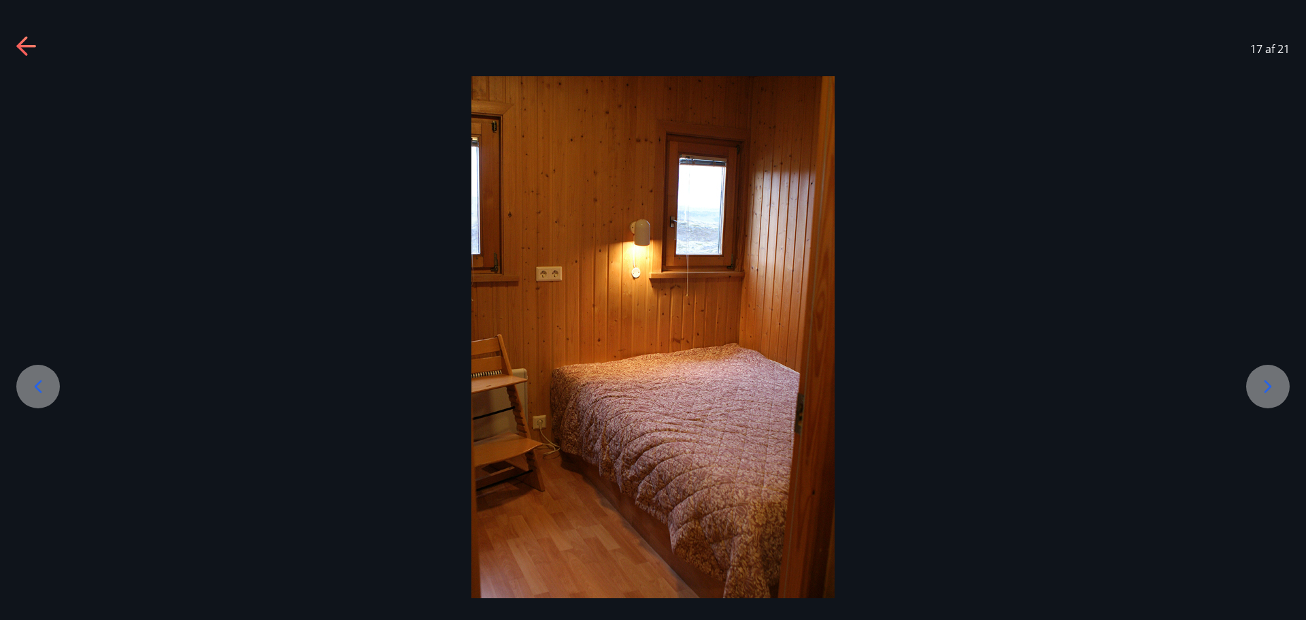
click at [36, 380] on icon at bounding box center [38, 387] width 22 height 22
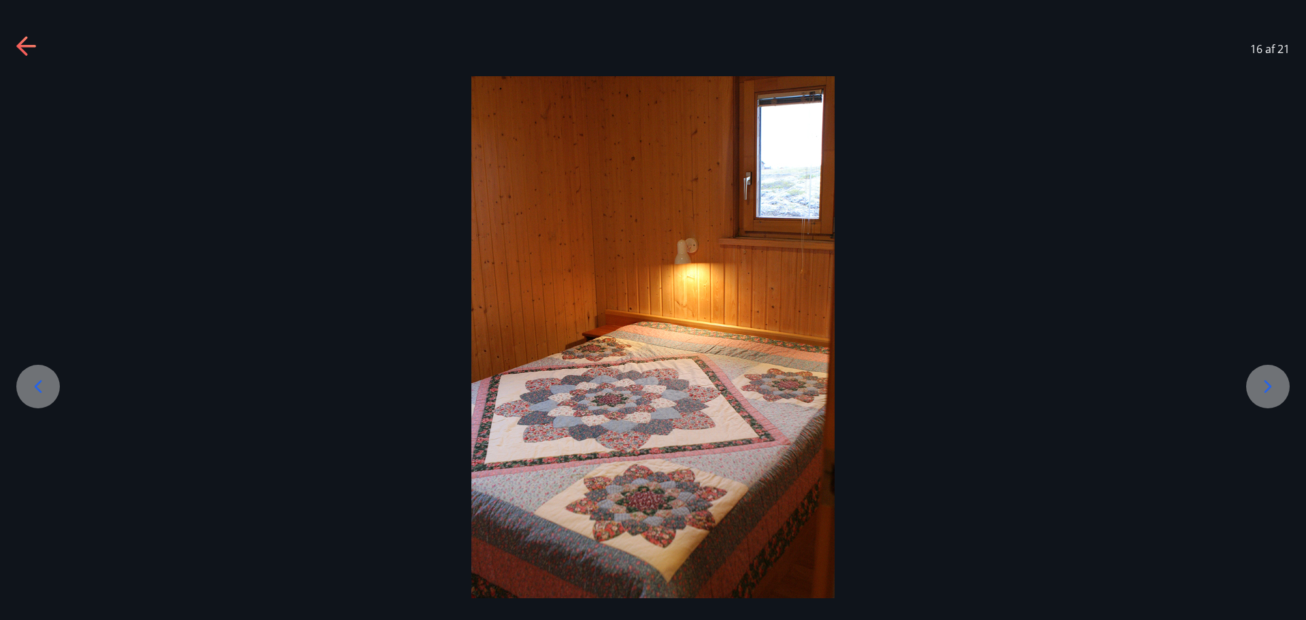
click at [36, 380] on icon at bounding box center [38, 387] width 22 height 22
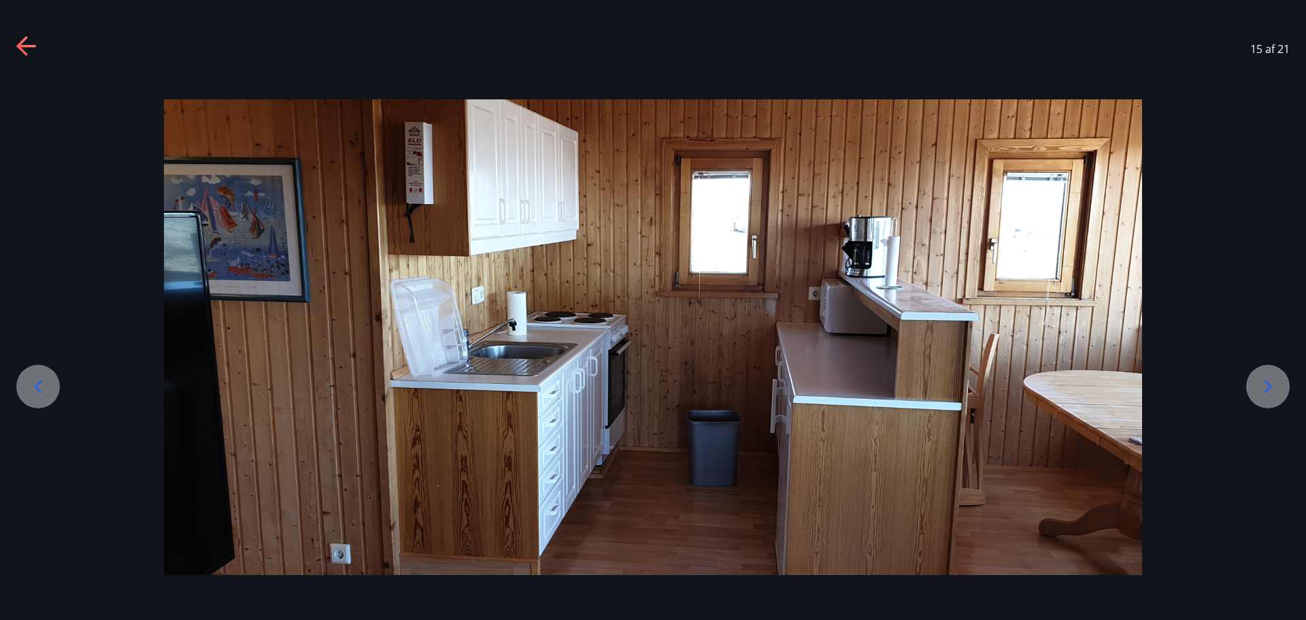
click at [36, 380] on icon at bounding box center [38, 387] width 22 height 22
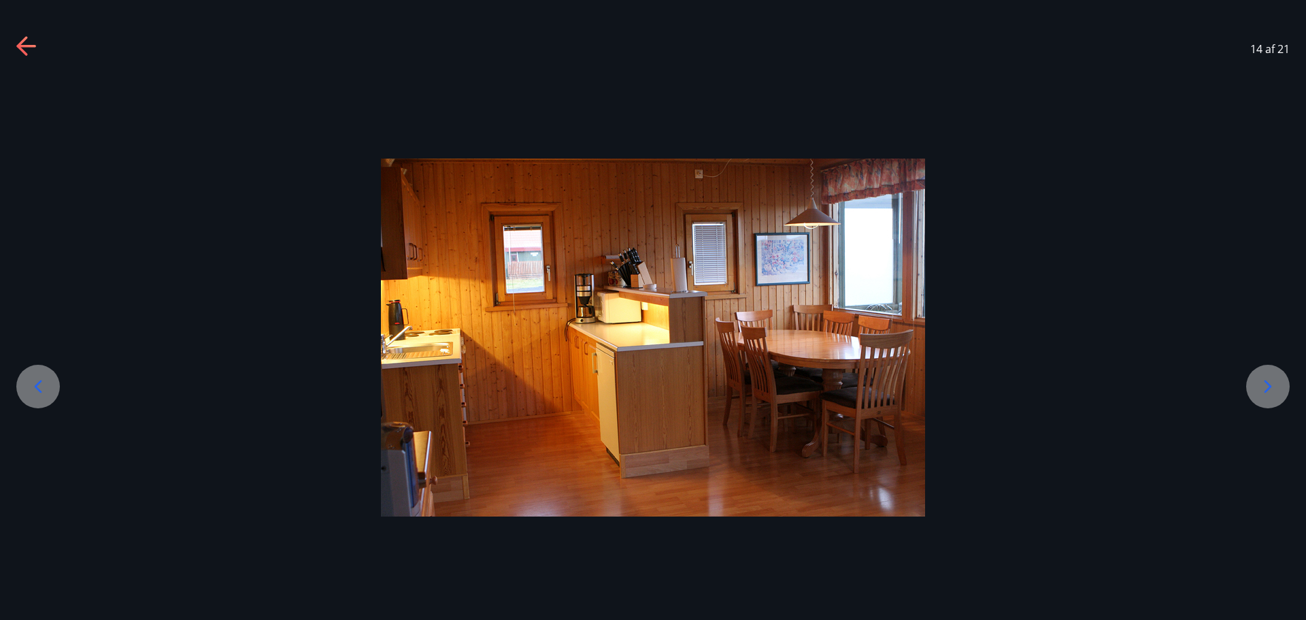
click at [36, 380] on icon at bounding box center [38, 387] width 22 height 22
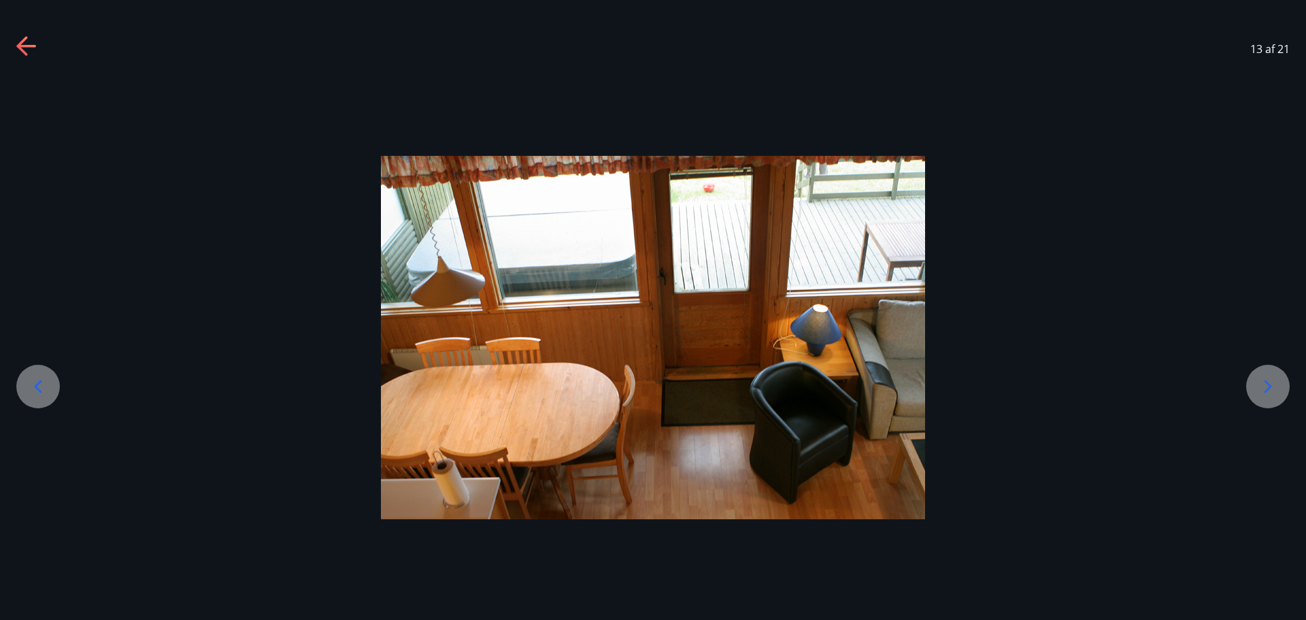
click at [57, 382] on div at bounding box center [38, 387] width 44 height 44
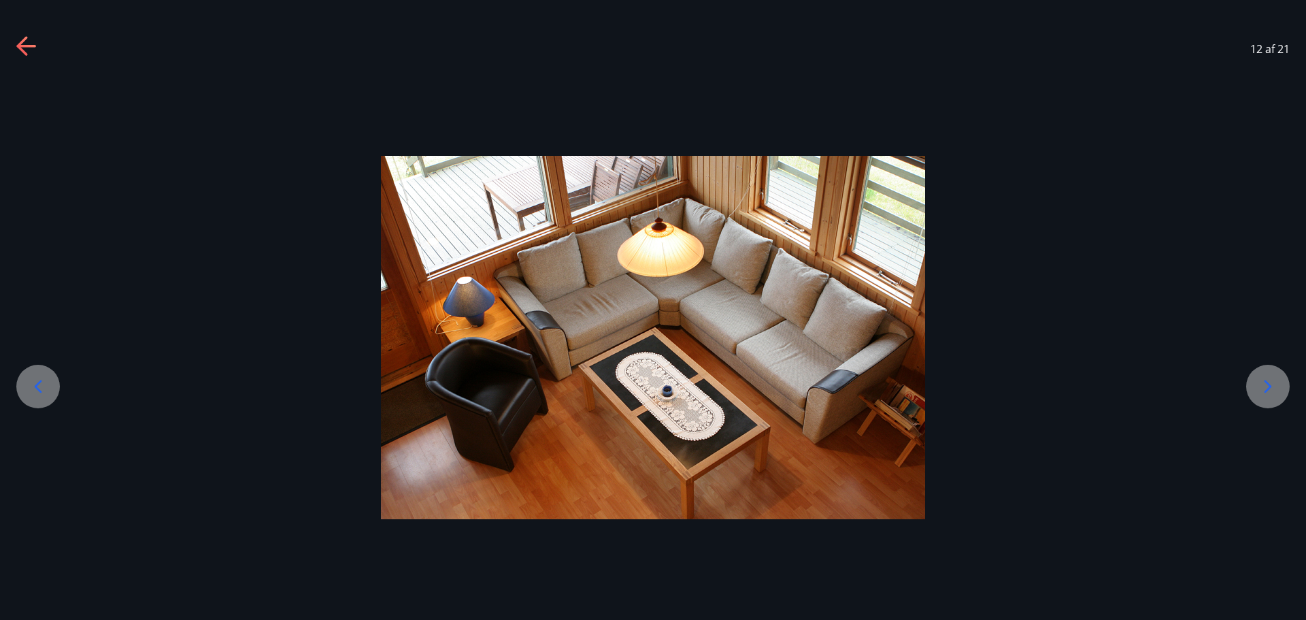
click at [47, 384] on icon at bounding box center [38, 387] width 22 height 22
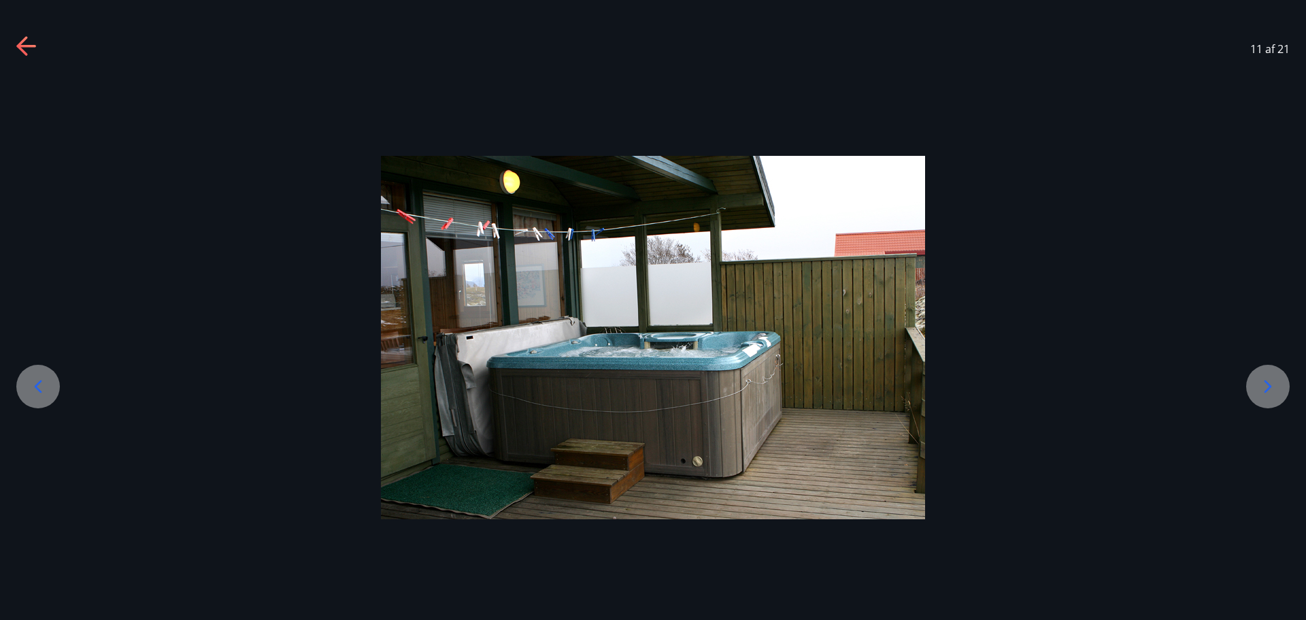
click at [46, 384] on icon at bounding box center [38, 387] width 22 height 22
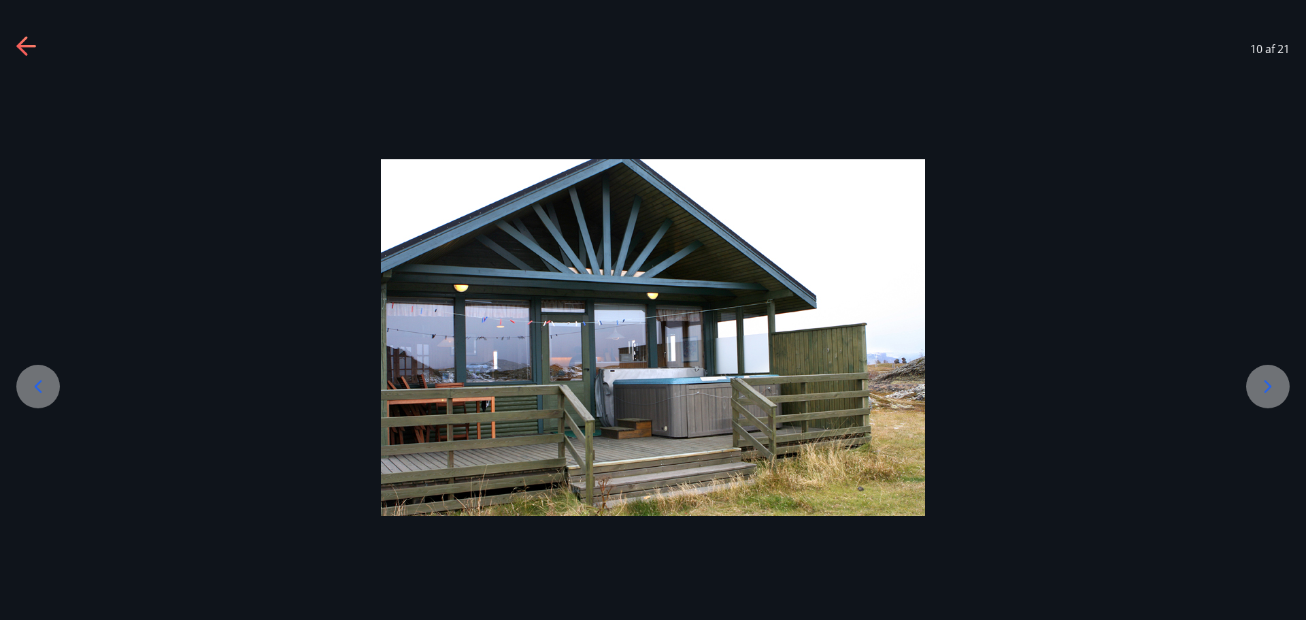
click at [46, 384] on icon at bounding box center [38, 387] width 22 height 22
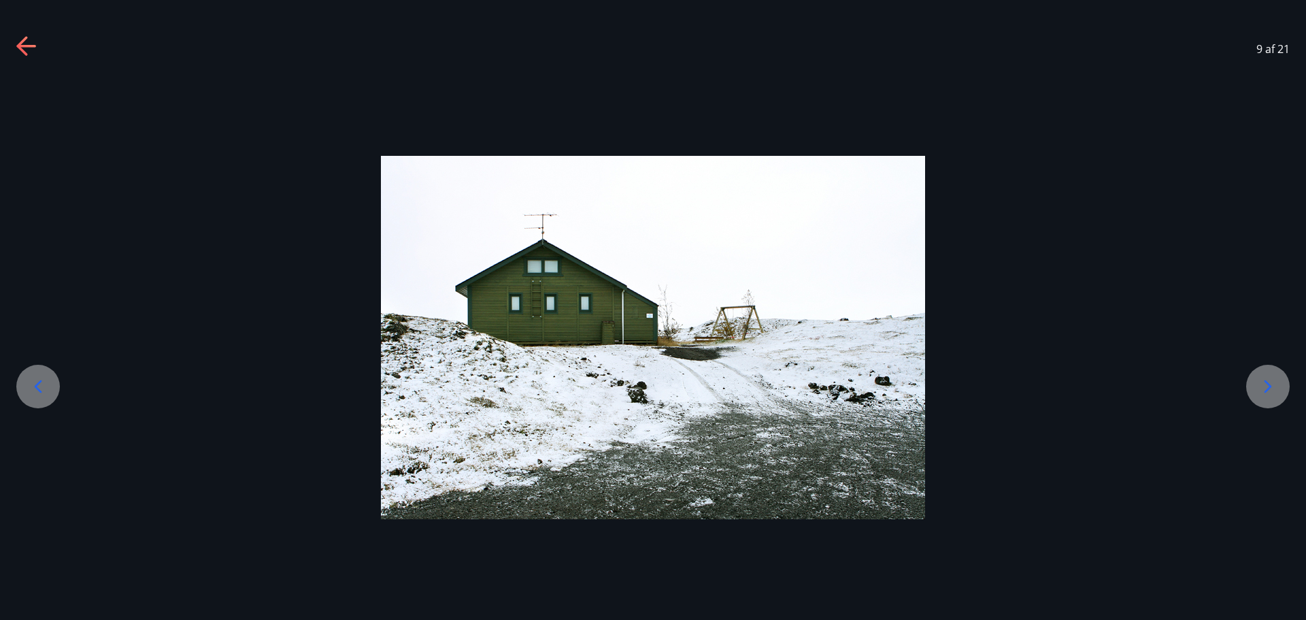
click at [43, 384] on icon at bounding box center [38, 387] width 22 height 22
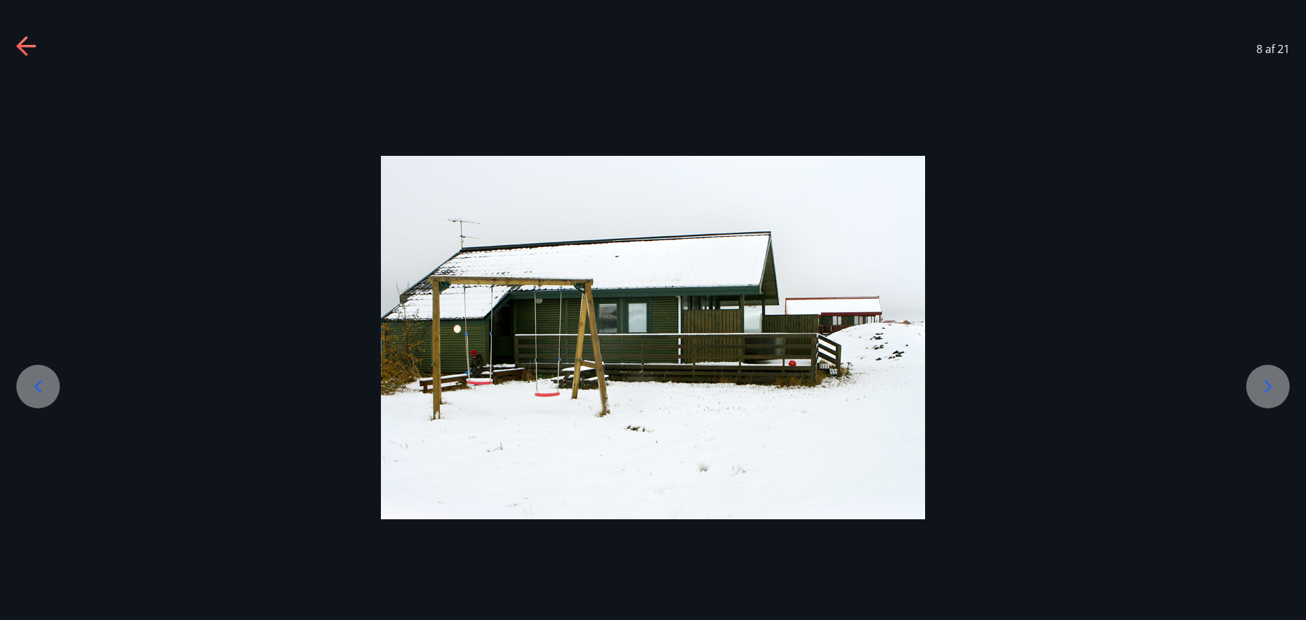
click at [43, 383] on icon at bounding box center [38, 387] width 22 height 22
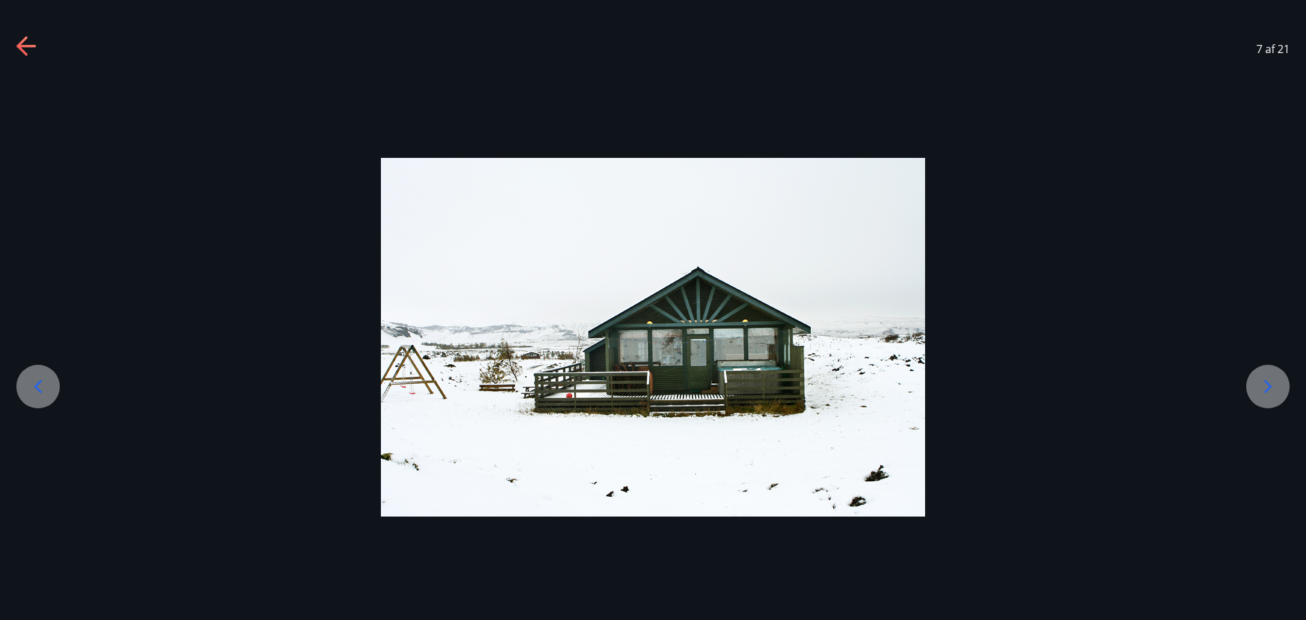
click at [43, 383] on icon at bounding box center [38, 387] width 22 height 22
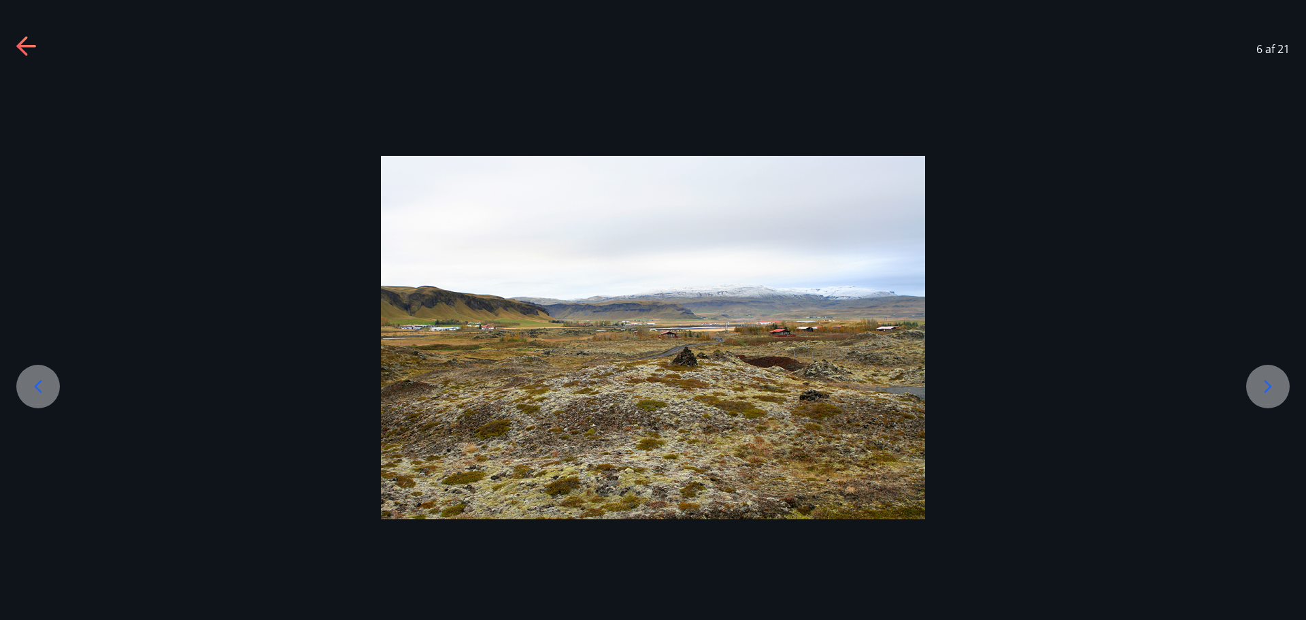
click at [43, 383] on icon at bounding box center [38, 387] width 22 height 22
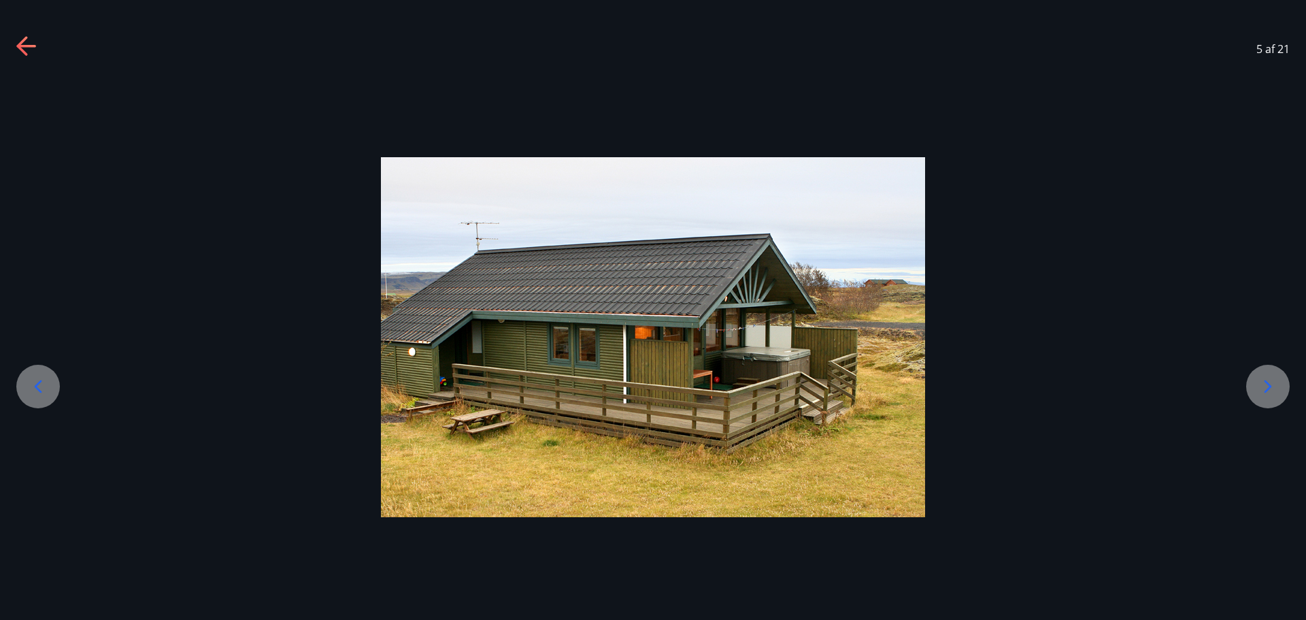
click at [43, 383] on icon at bounding box center [38, 387] width 22 height 22
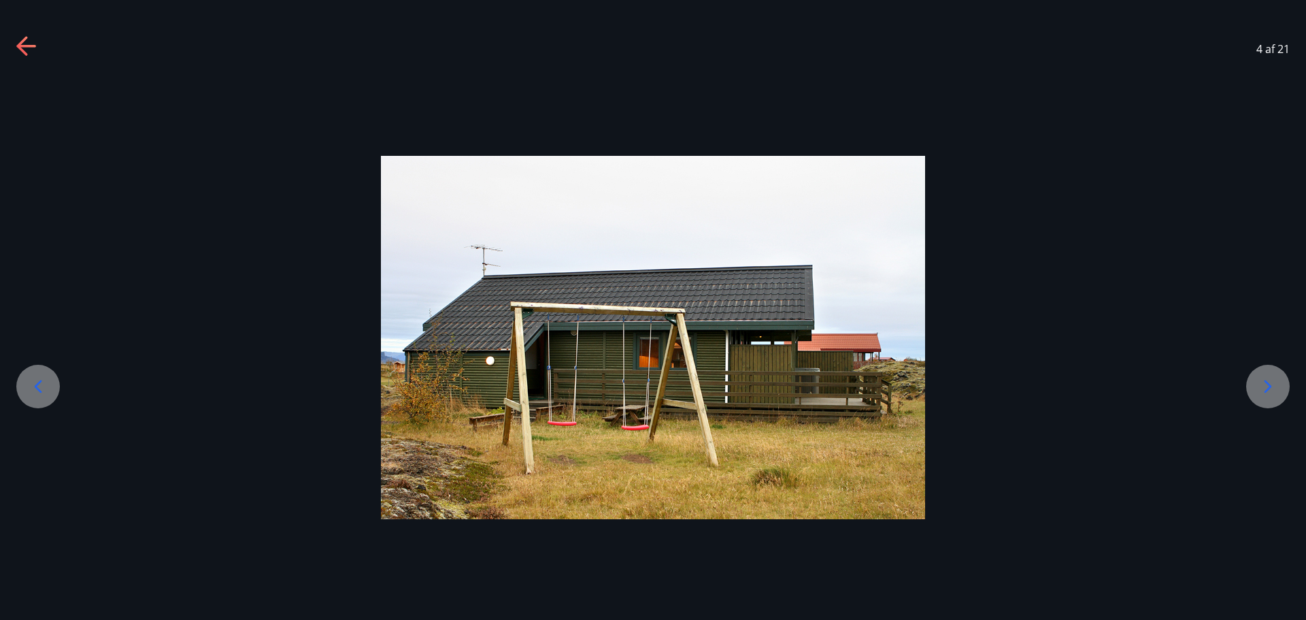
click at [43, 383] on icon at bounding box center [38, 387] width 22 height 22
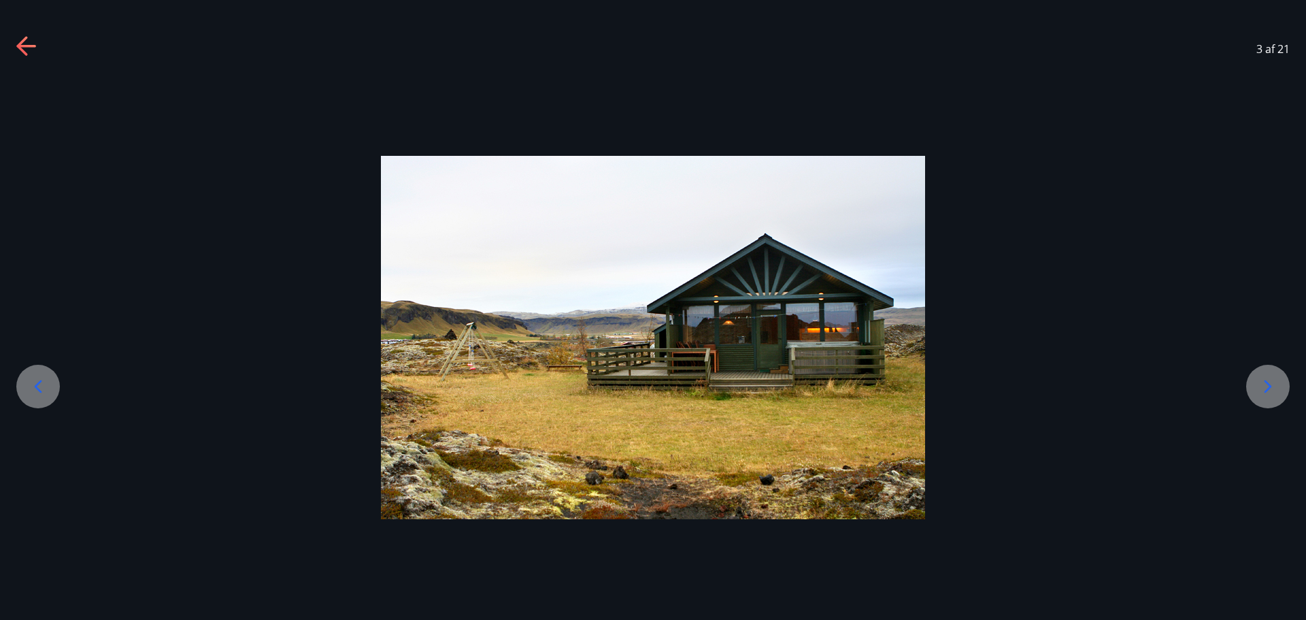
click at [43, 383] on icon at bounding box center [38, 387] width 22 height 22
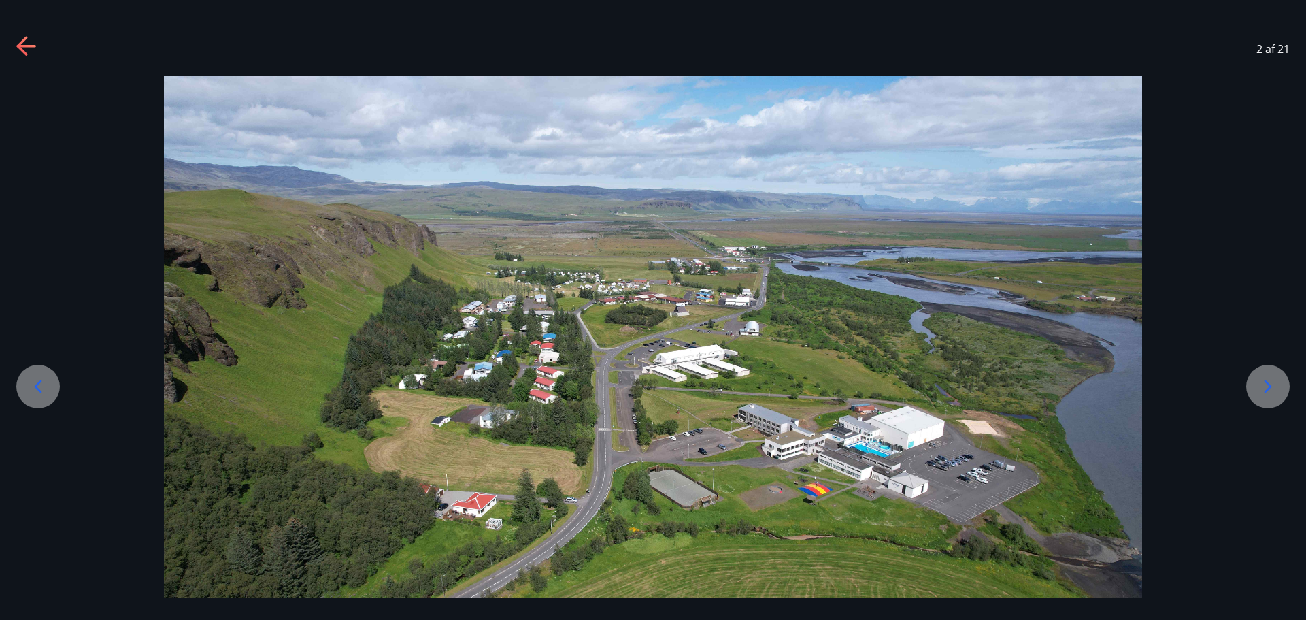
click at [37, 394] on icon at bounding box center [38, 387] width 22 height 22
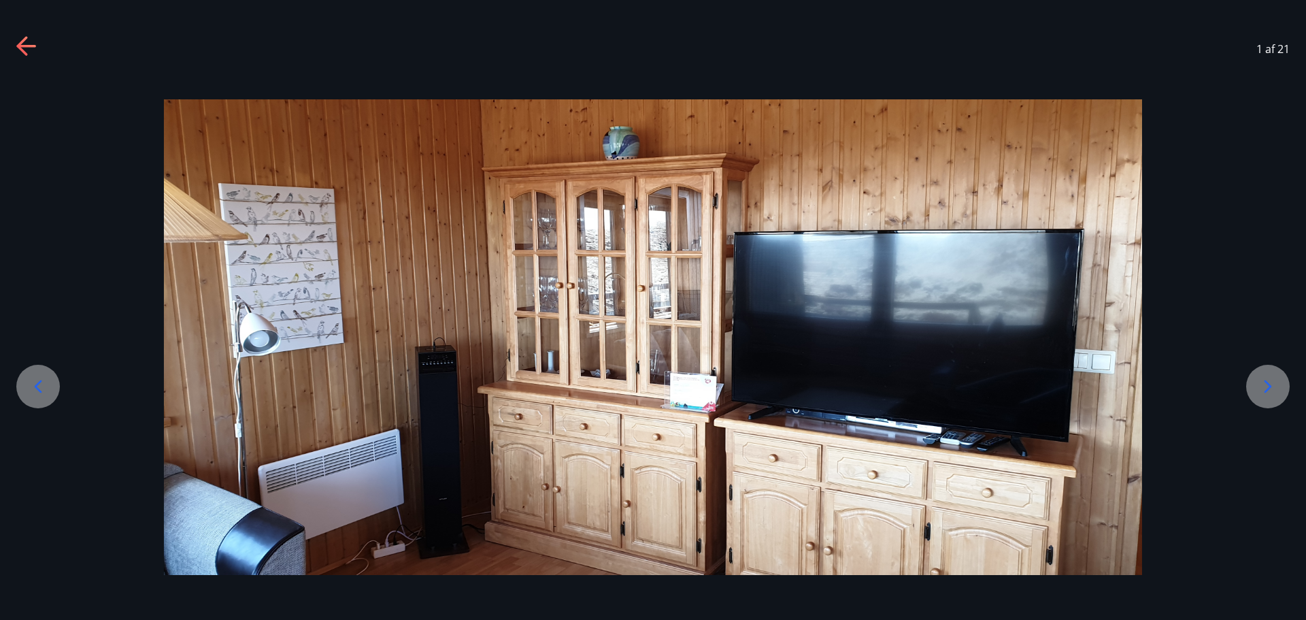
click at [37, 394] on icon at bounding box center [38, 387] width 22 height 22
click at [1269, 393] on icon at bounding box center [1268, 387] width 22 height 22
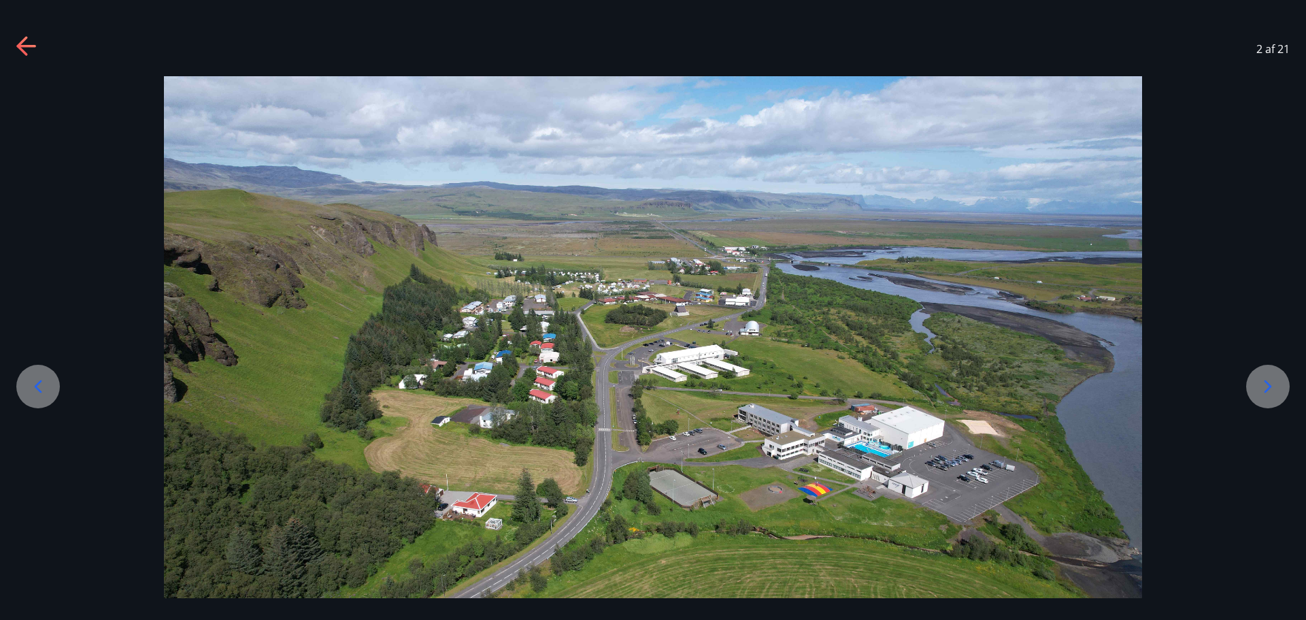
click at [1269, 393] on icon at bounding box center [1268, 387] width 22 height 22
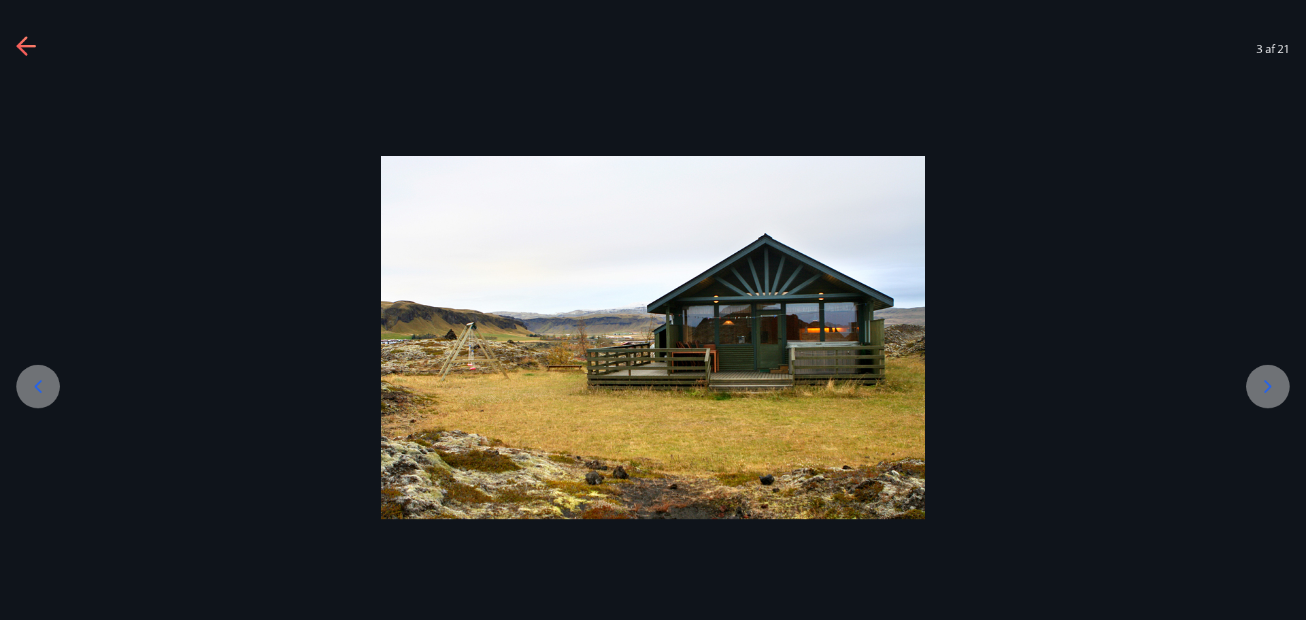
click at [1269, 393] on icon at bounding box center [1268, 387] width 22 height 22
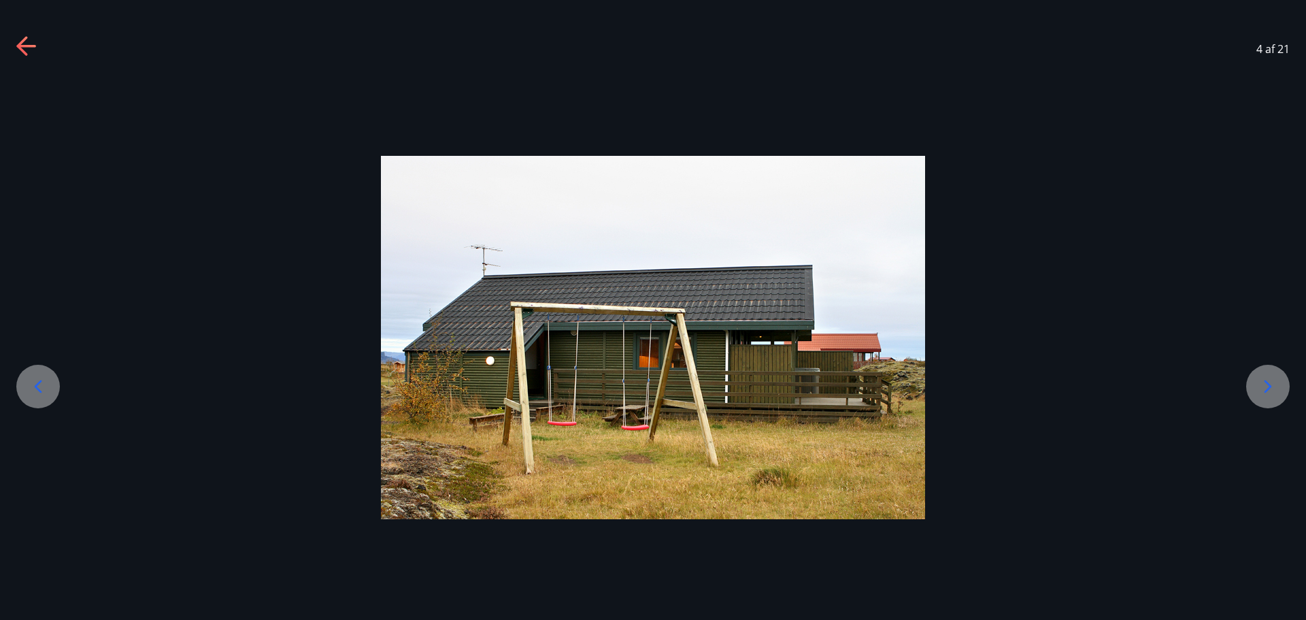
click at [1269, 393] on icon at bounding box center [1268, 387] width 22 height 22
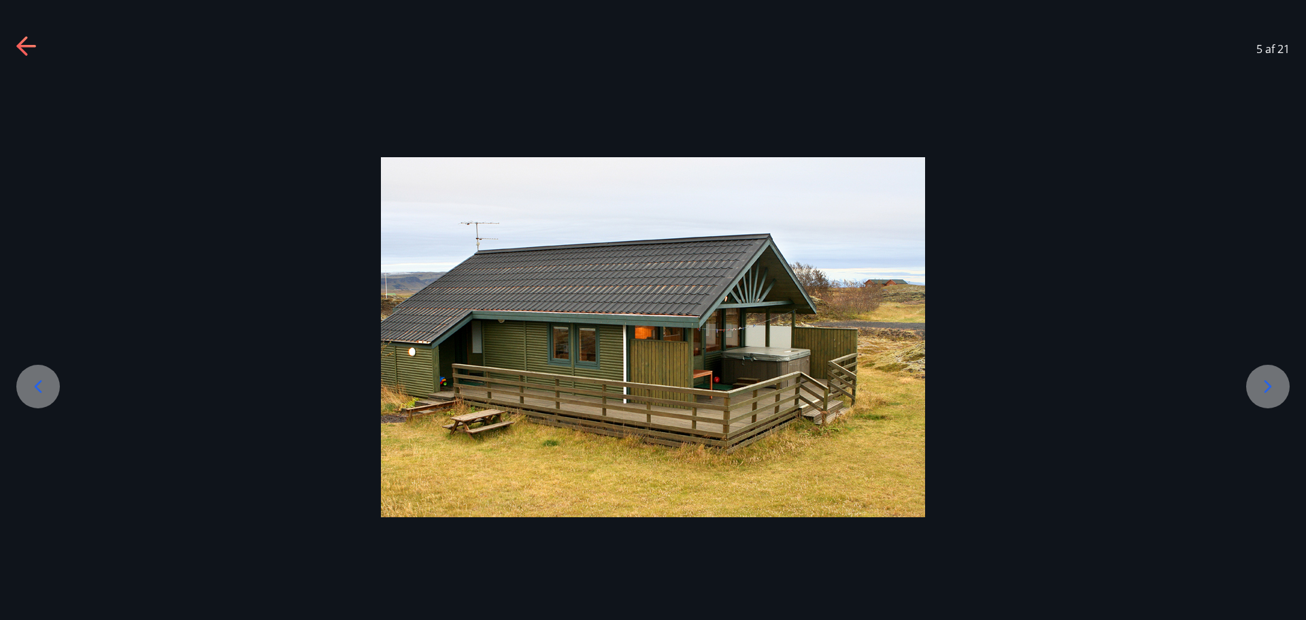
click at [1269, 393] on icon at bounding box center [1268, 387] width 22 height 22
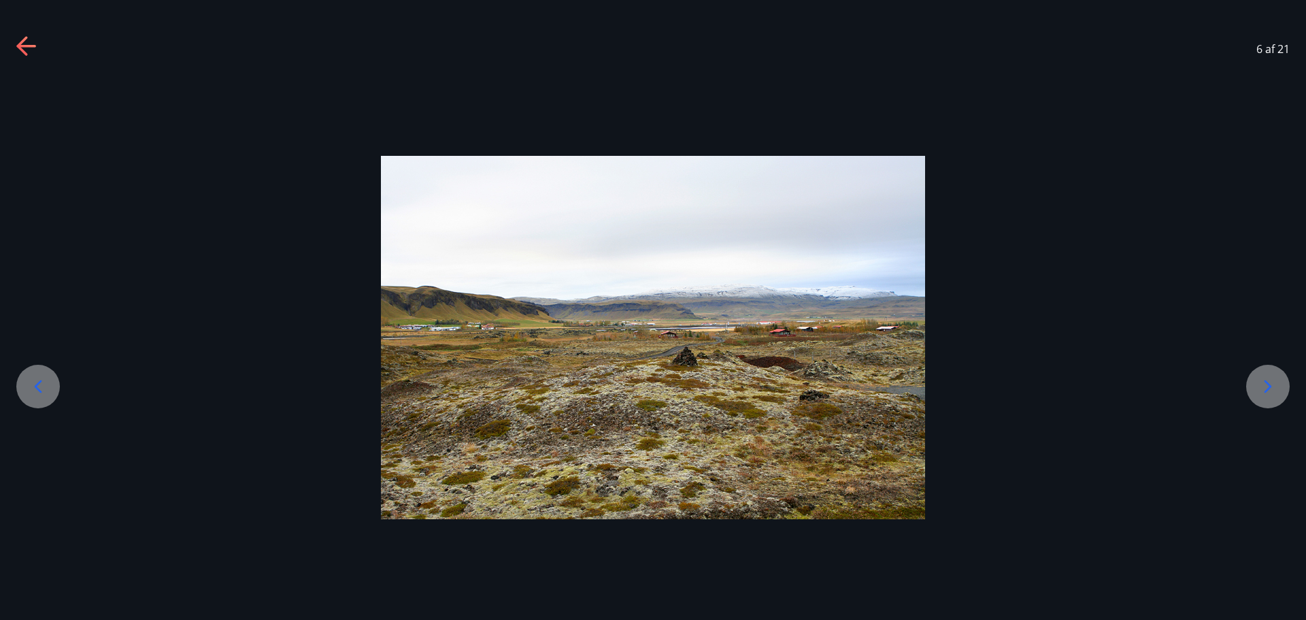
click at [1269, 393] on icon at bounding box center [1268, 387] width 22 height 22
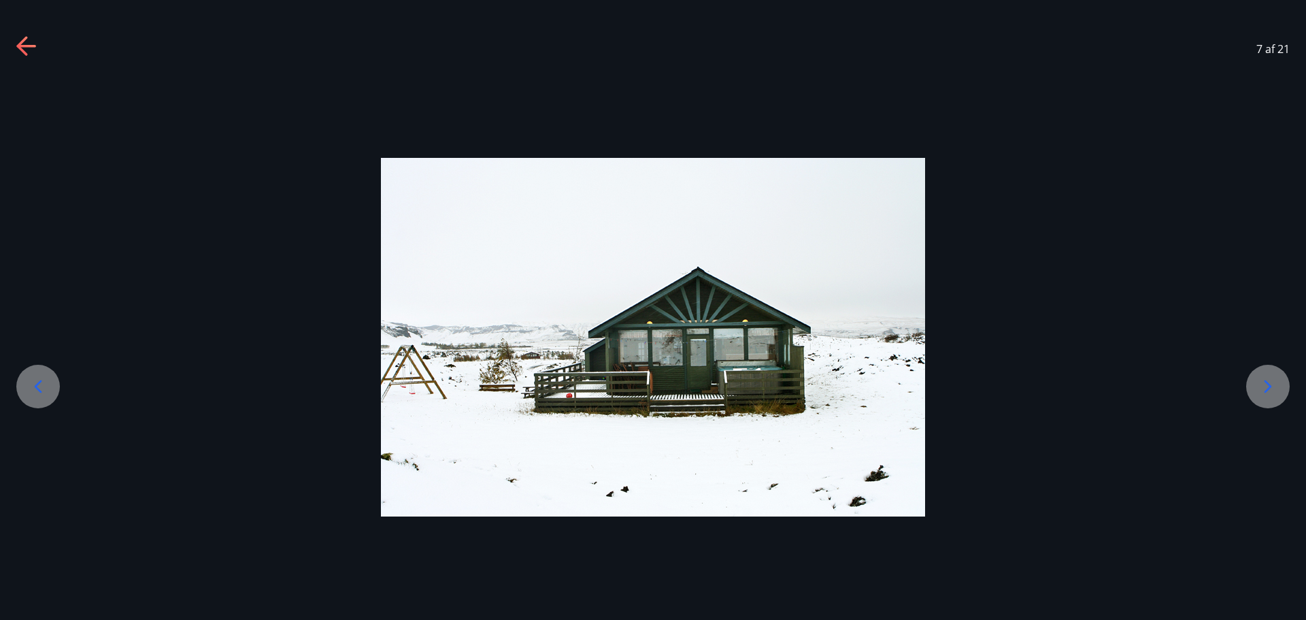
click at [1276, 391] on icon at bounding box center [1268, 387] width 22 height 22
